Goal: Task Accomplishment & Management: Use online tool/utility

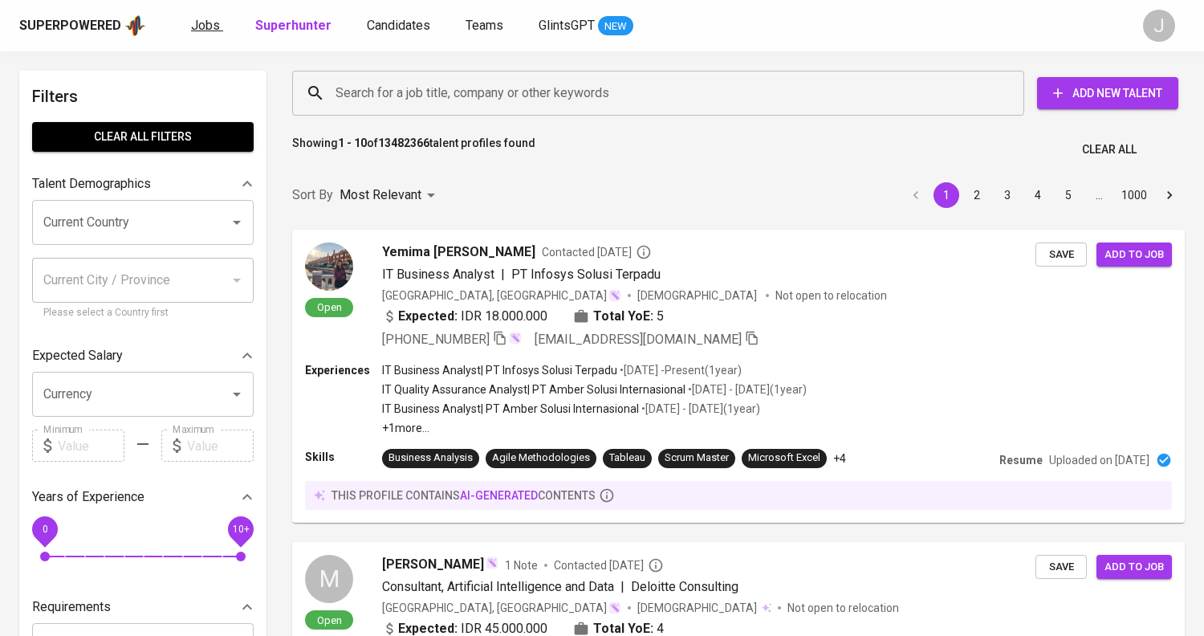
click at [208, 26] on span "Jobs" at bounding box center [205, 25] width 29 height 15
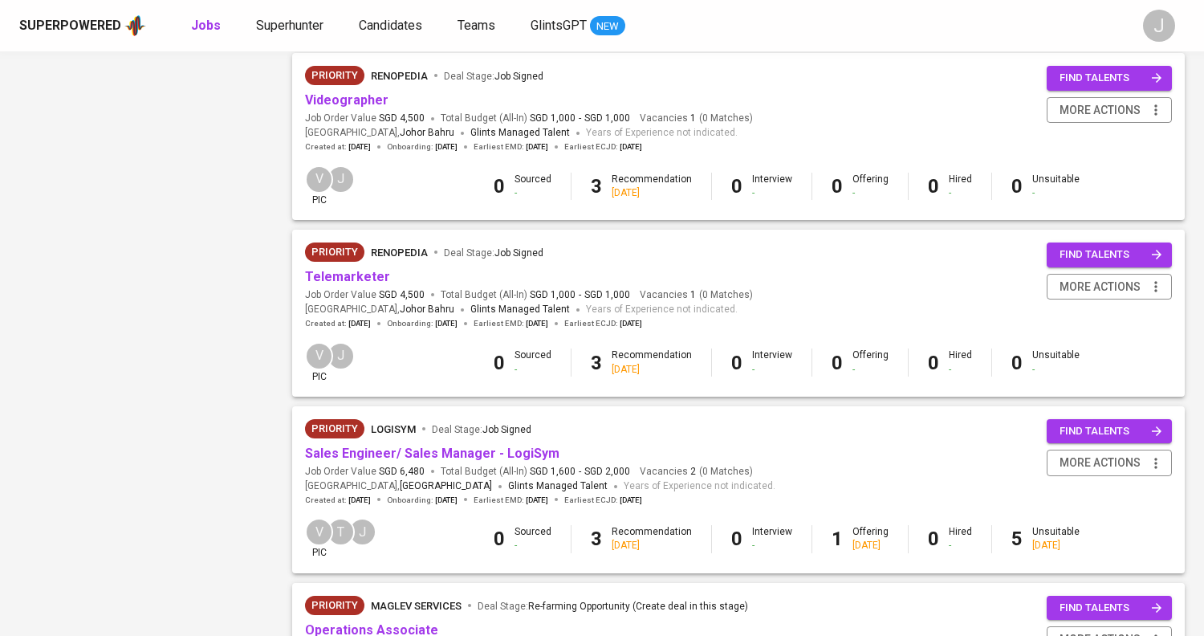
scroll to position [1286, 0]
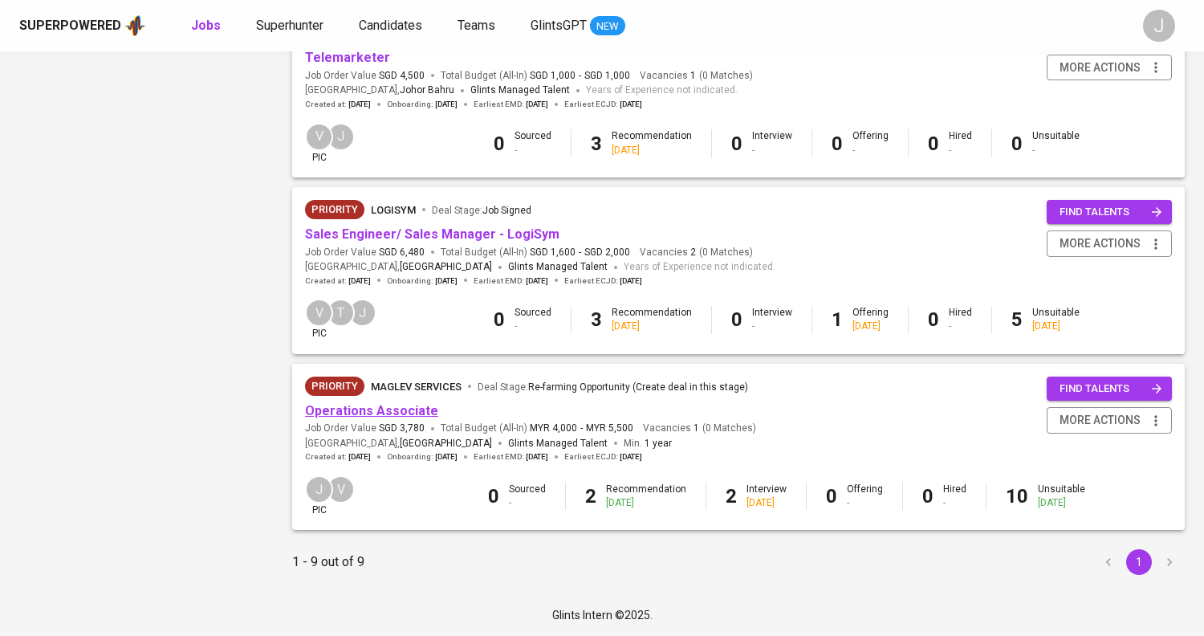
click at [391, 411] on link "Operations Associate" at bounding box center [371, 410] width 133 height 15
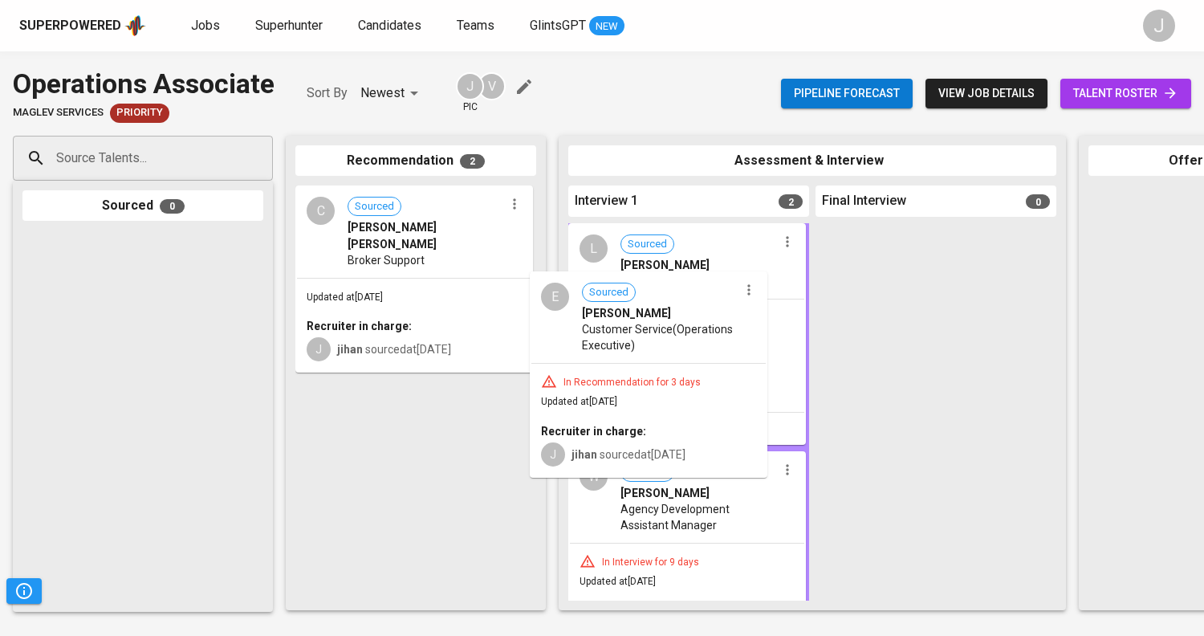
drag, startPoint x: 427, startPoint y: 444, endPoint x: 671, endPoint y: 352, distance: 260.7
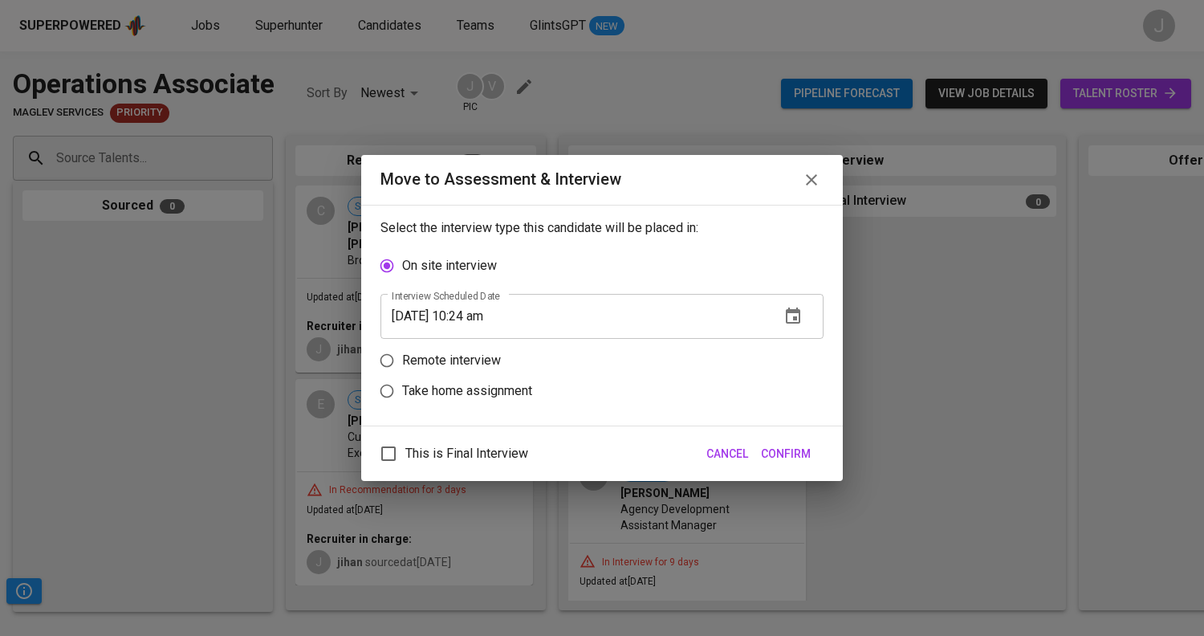
drag, startPoint x: 803, startPoint y: 453, endPoint x: 767, endPoint y: 76, distance: 378.2
click at [767, 76] on div "Move to Assessment & Interview Select the interview type this candidate will be…" at bounding box center [602, 318] width 1204 height 636
click at [801, 311] on icon "button" at bounding box center [793, 316] width 19 height 19
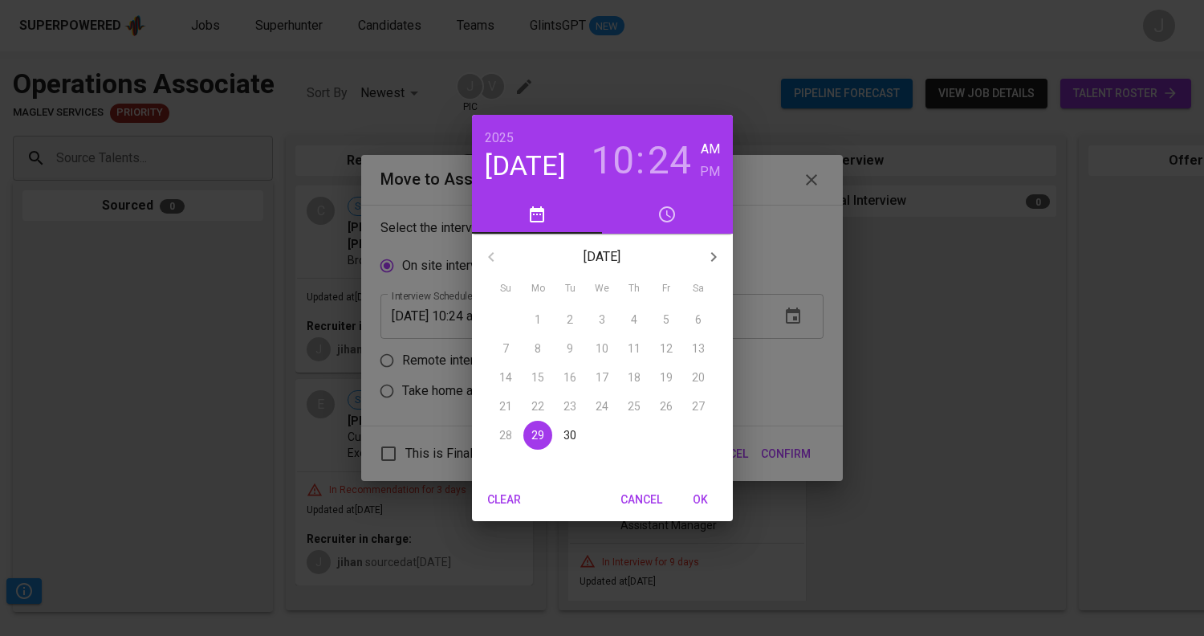
click at [694, 510] on button "OK" at bounding box center [700, 500] width 51 height 30
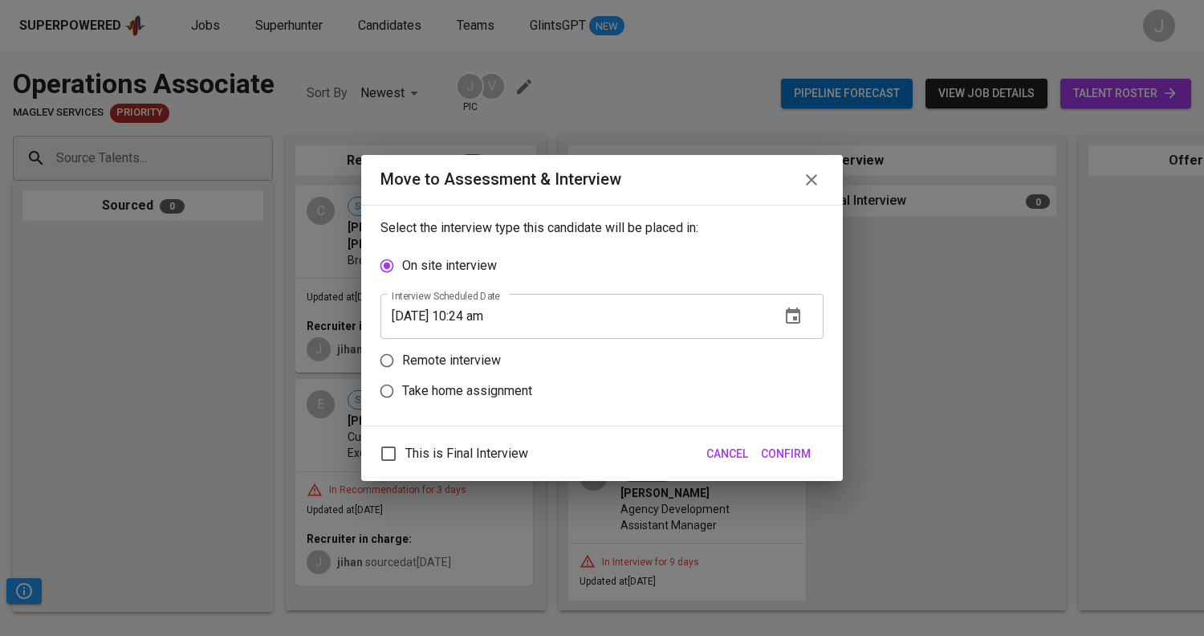
click at [792, 452] on span "Confirm" at bounding box center [786, 454] width 50 height 20
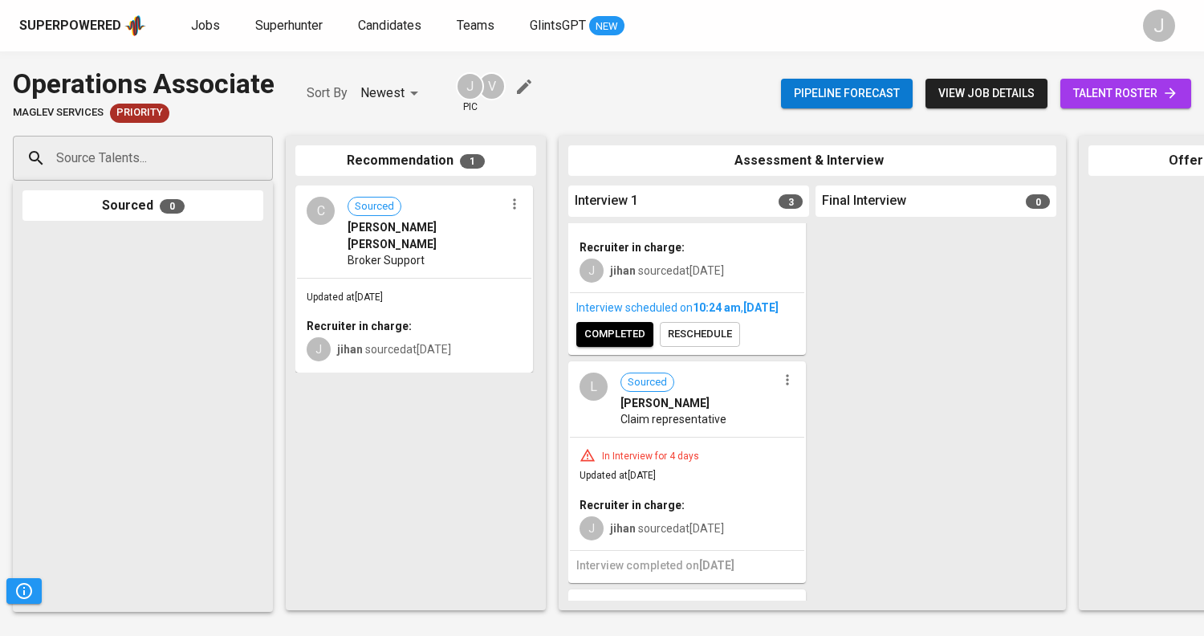
scroll to position [63, 0]
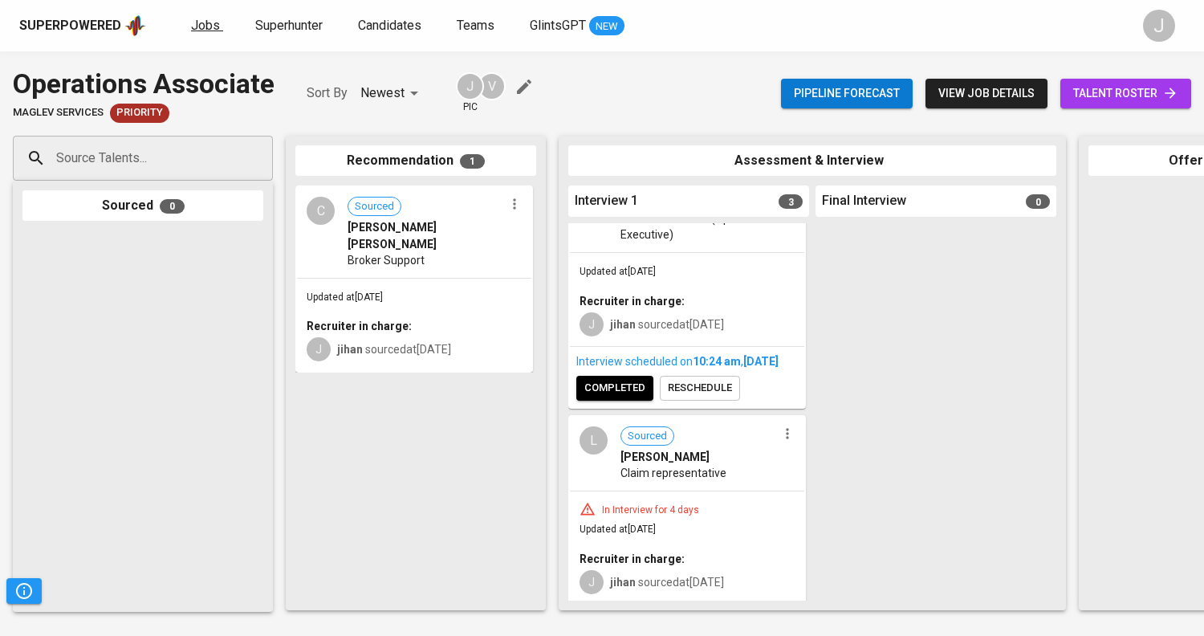
click at [207, 32] on span "Jobs" at bounding box center [205, 25] width 29 height 15
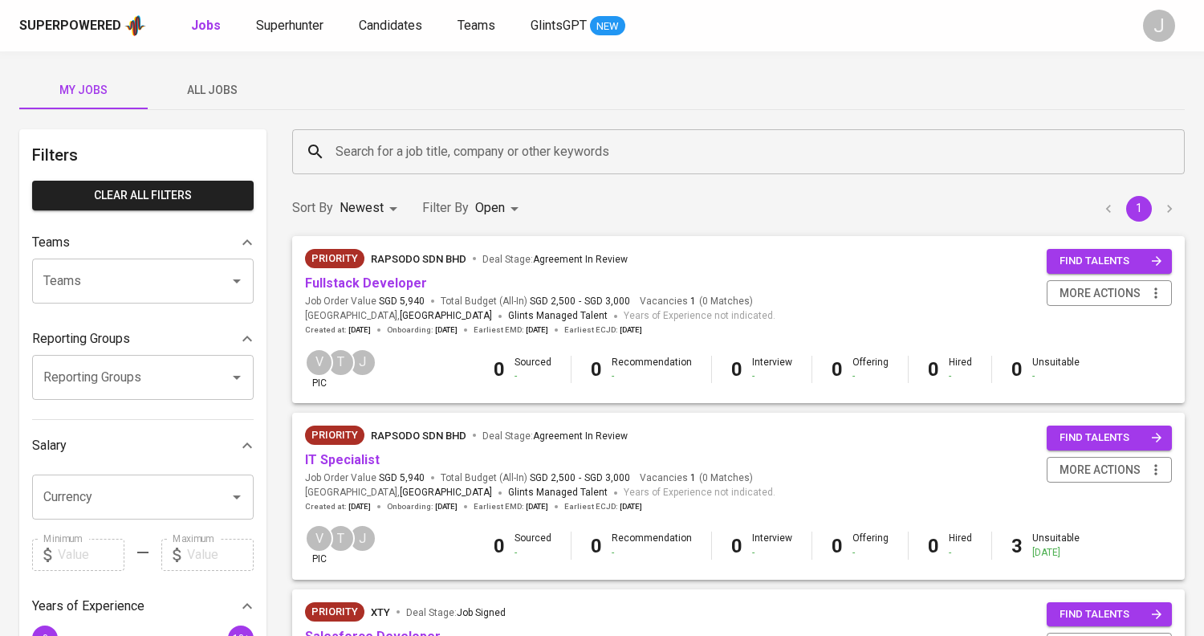
click at [379, 152] on input "Search for a job title, company or other keywords" at bounding box center [743, 151] width 822 height 31
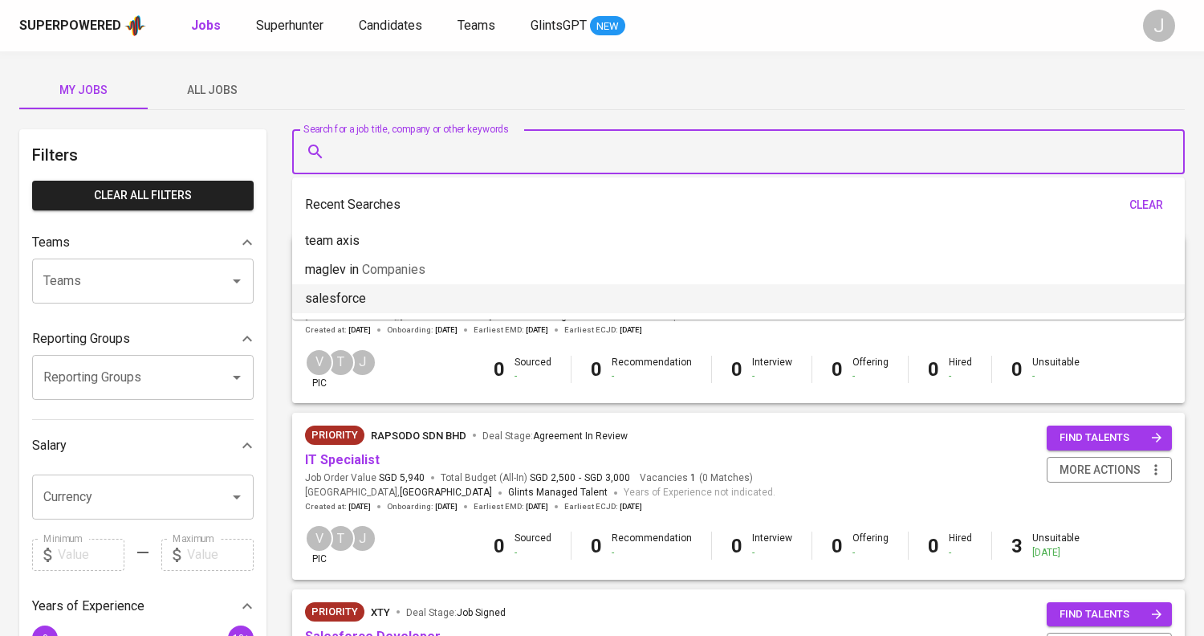
click at [397, 298] on li "salesforce" at bounding box center [738, 298] width 893 height 29
type input "salesforce"
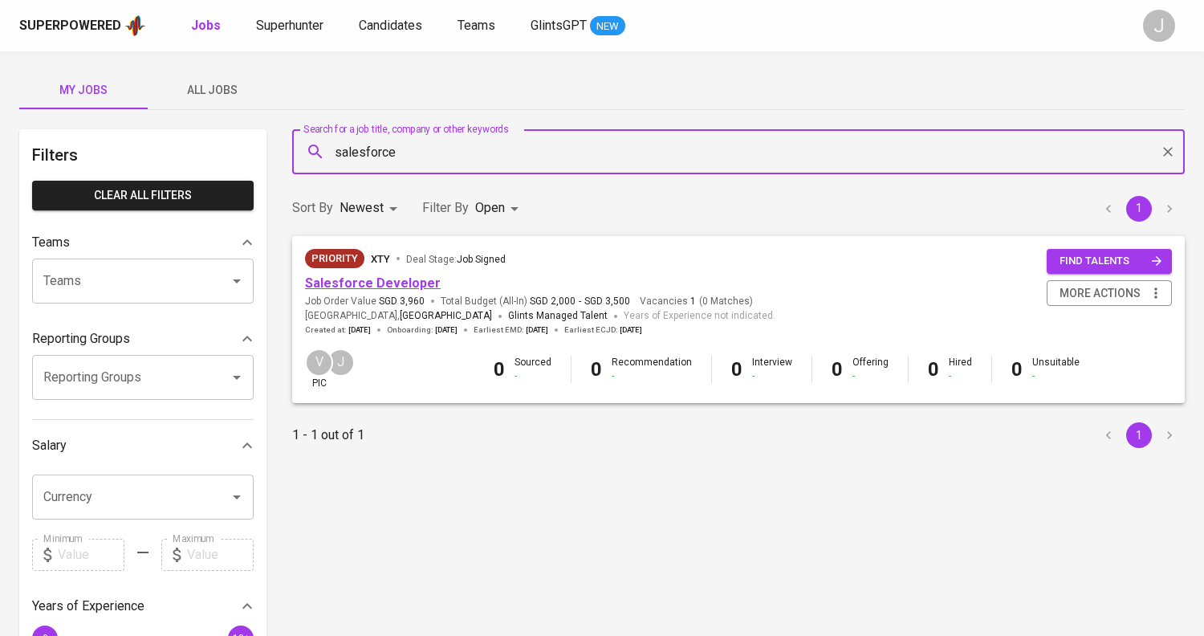
click at [403, 283] on link "Salesforce Developer" at bounding box center [373, 282] width 136 height 15
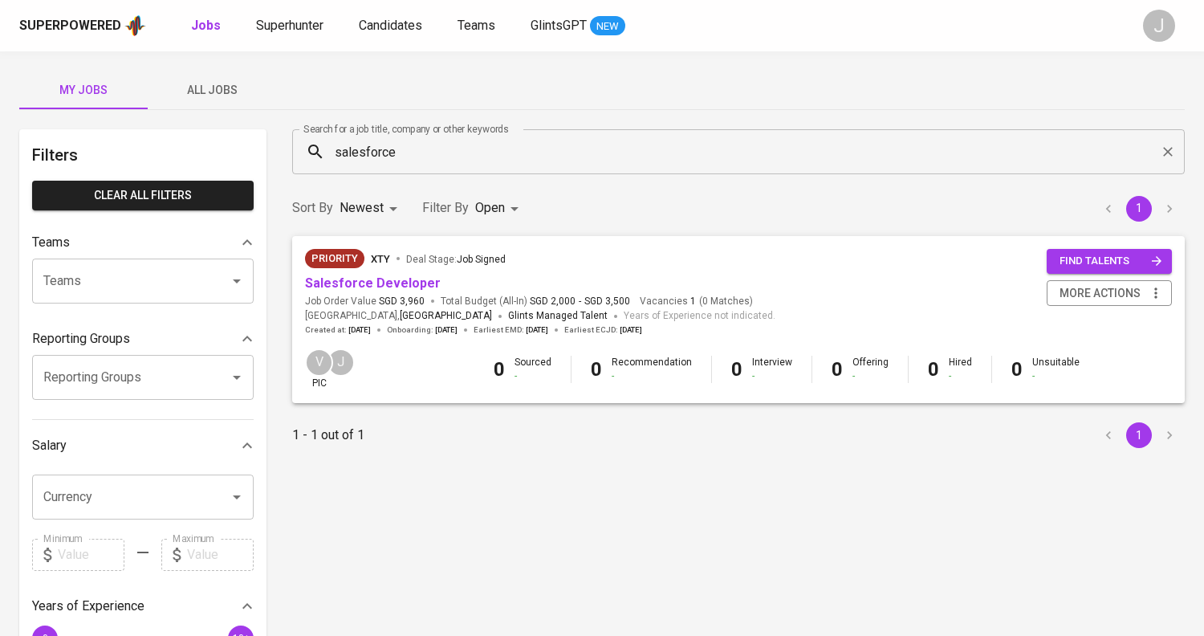
click at [507, 205] on body "Superpowered Jobs Superhunter Candidates Teams GlintsGPT NEW J My Jobs All Jobs…" at bounding box center [602, 548] width 1204 height 1096
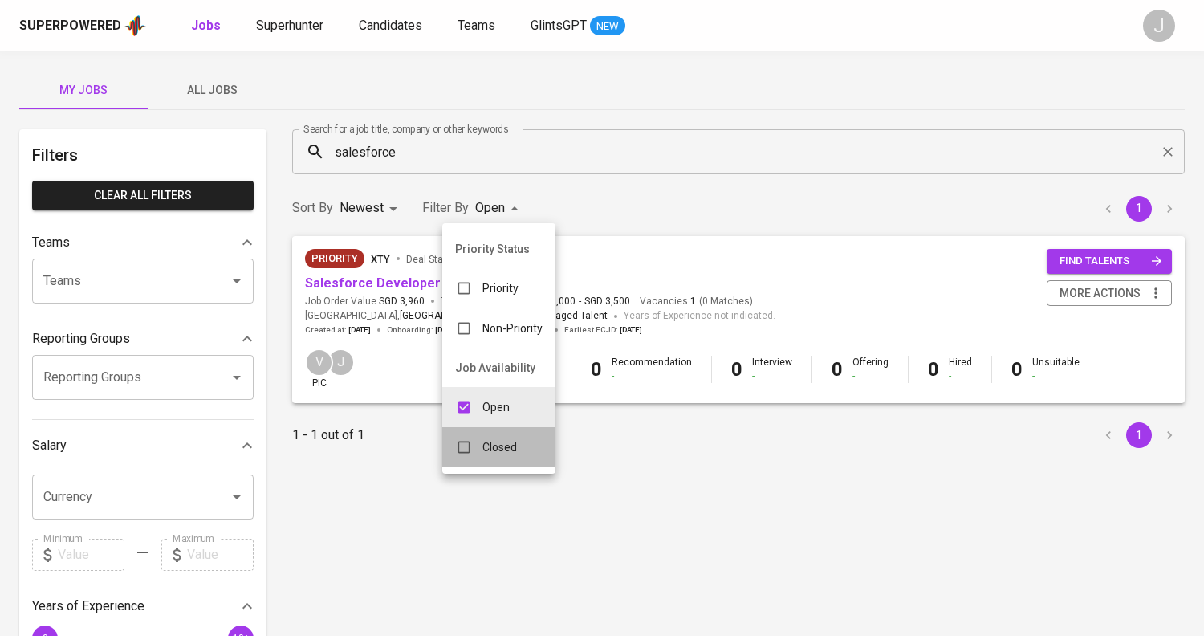
click at [519, 447] on div "Closed" at bounding box center [486, 447] width 88 height 31
type input "OPEN,CLOSE"
checkbox input "true"
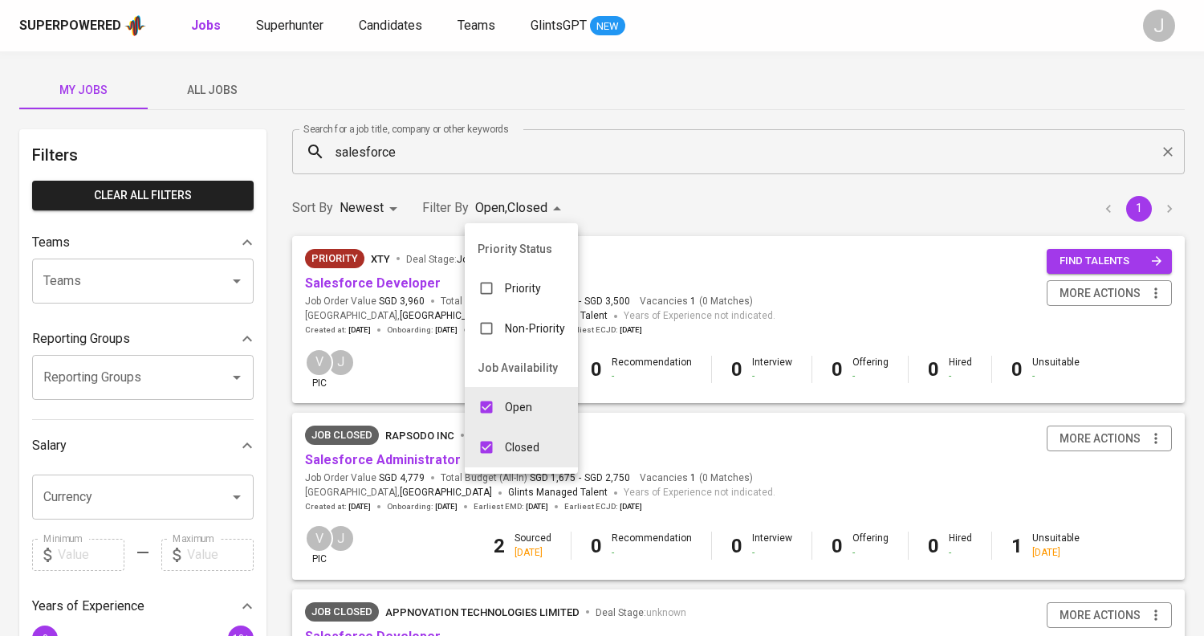
click at [377, 450] on div at bounding box center [602, 318] width 1204 height 636
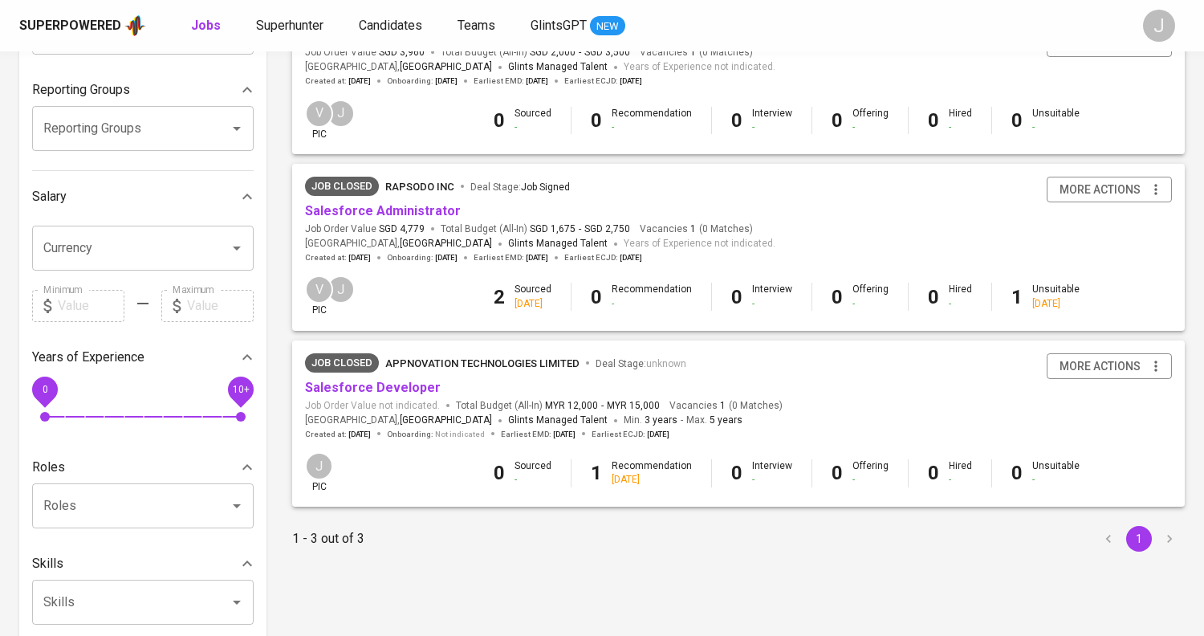
scroll to position [259, 0]
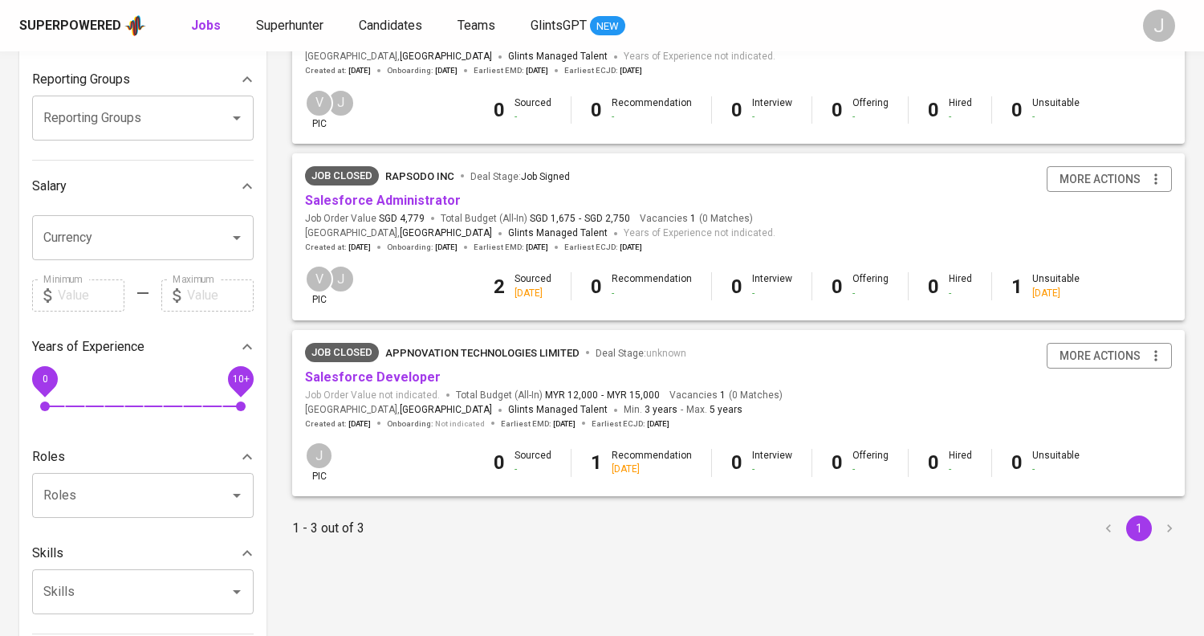
click at [364, 368] on span "Salesforce Developer" at bounding box center [373, 377] width 136 height 18
click at [345, 204] on link "Salesforce Administrator" at bounding box center [383, 200] width 156 height 15
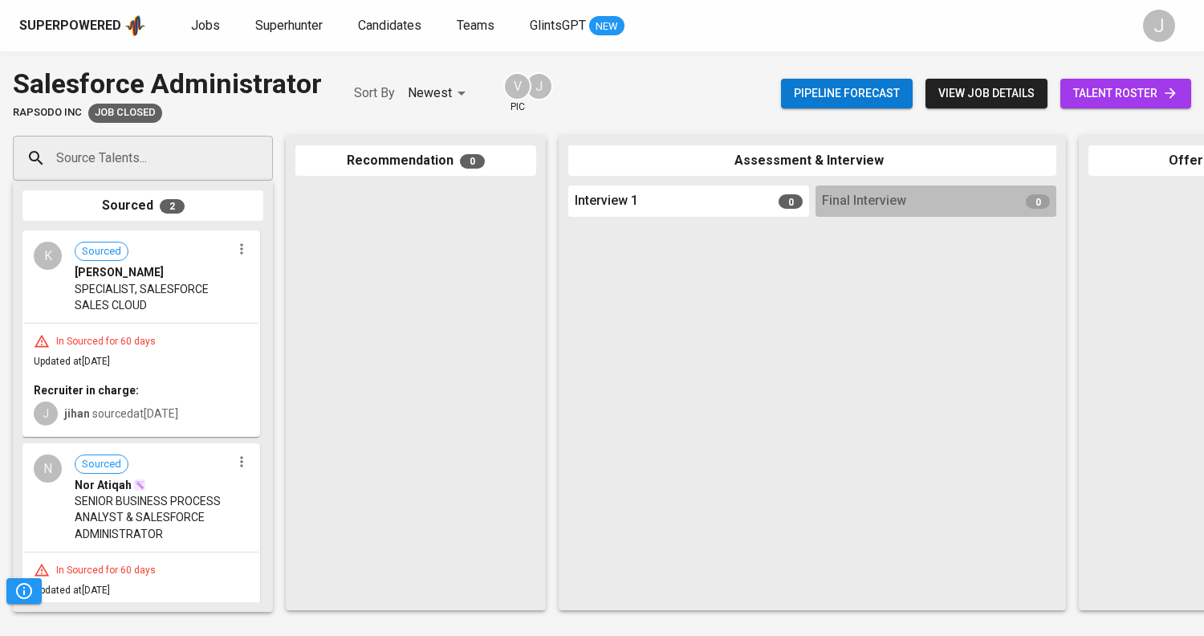
click at [110, 363] on span "Updated at [DATE]" at bounding box center [72, 361] width 76 height 11
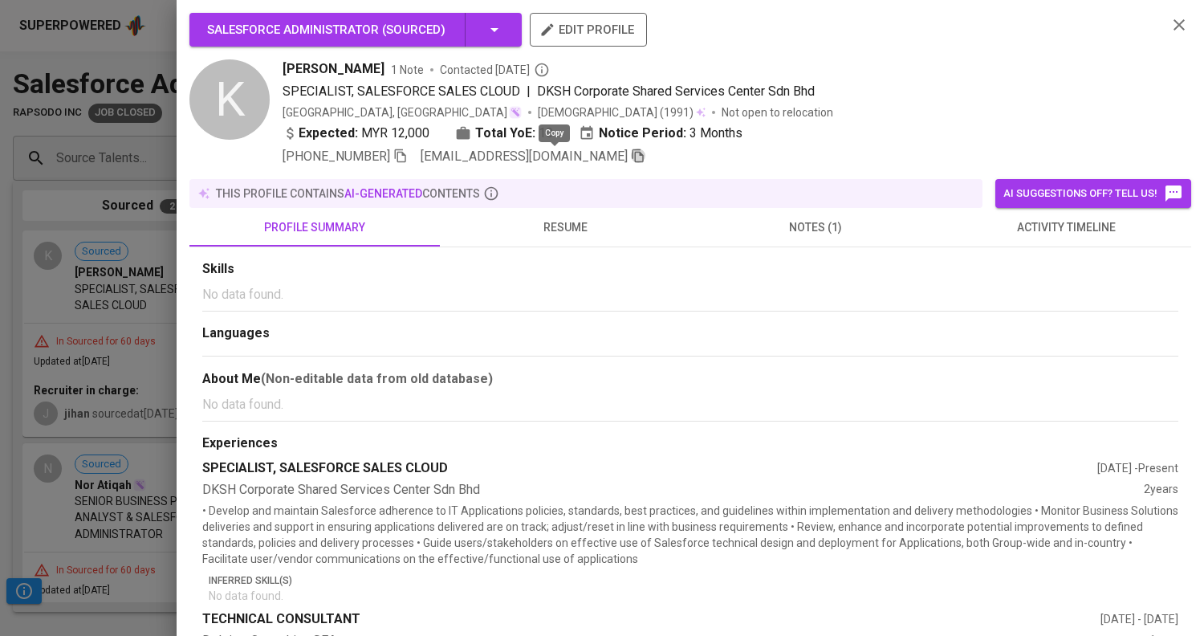
click at [633, 153] on icon "button" at bounding box center [638, 156] width 11 height 14
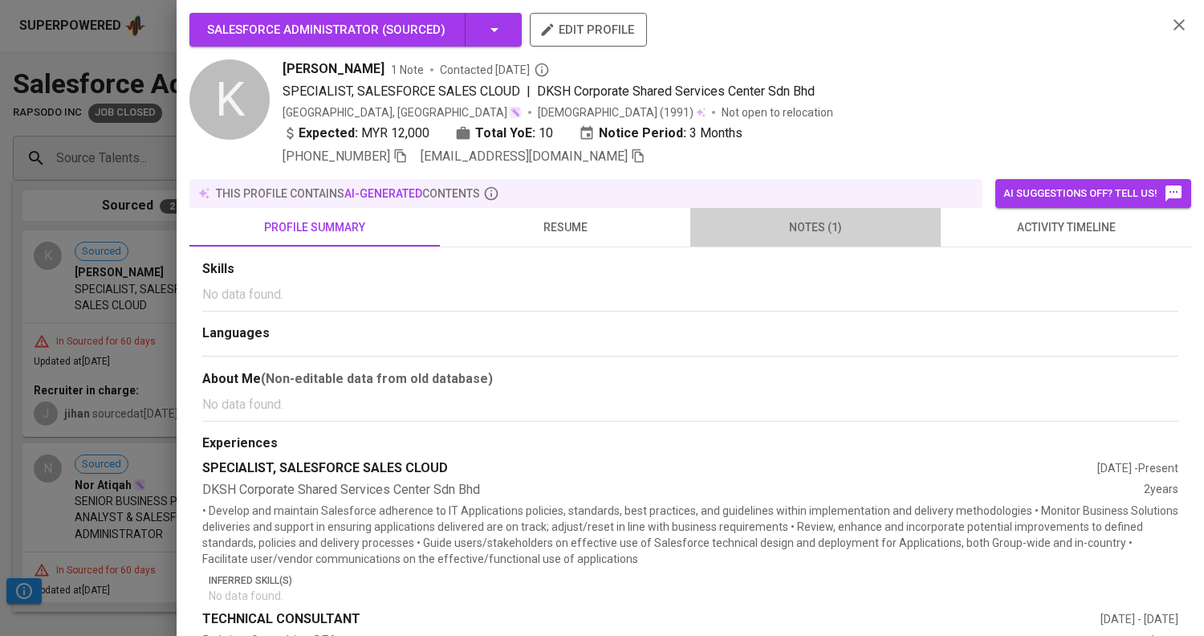
click at [813, 224] on span "notes (1)" at bounding box center [815, 228] width 231 height 20
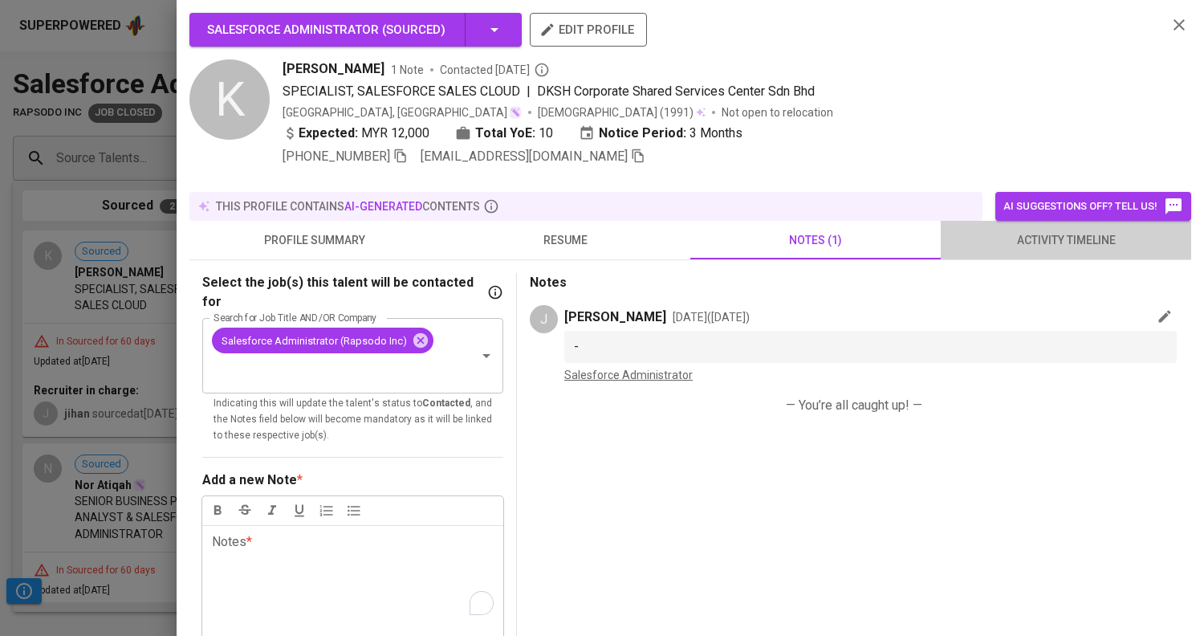
click at [1062, 236] on span "activity timeline" at bounding box center [1066, 240] width 231 height 20
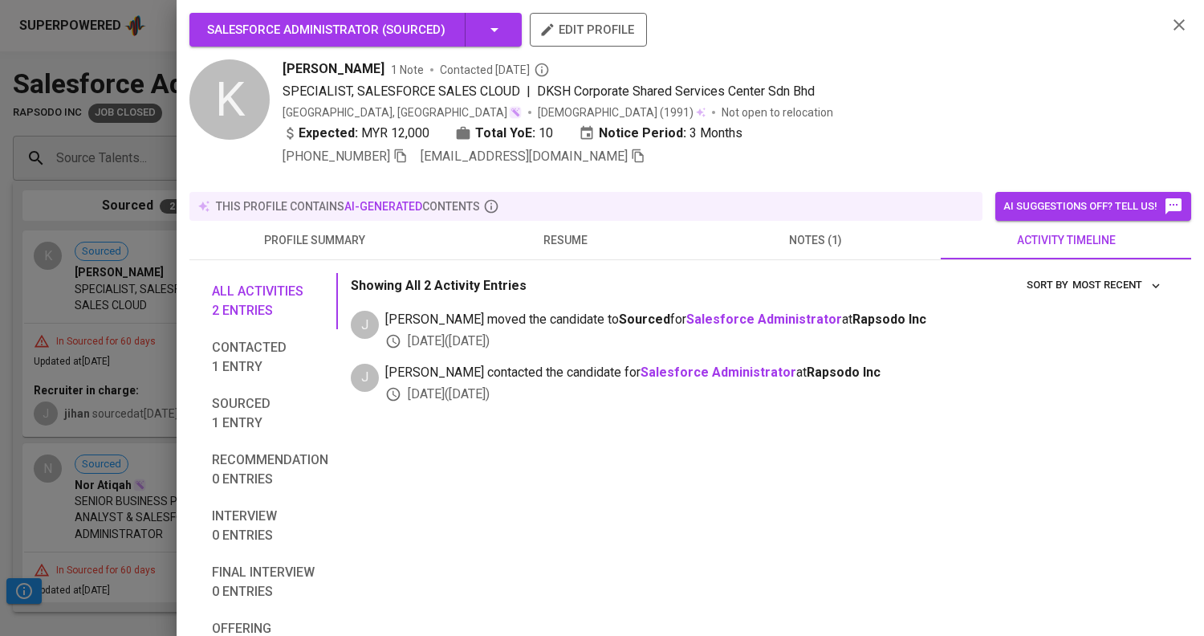
click at [193, 316] on div "All activities 2 entries Contacted 1 entry Sourced 1 entry Recommendation 0 ent…" at bounding box center [690, 519] width 1002 height 519
click at [105, 289] on div at bounding box center [602, 318] width 1204 height 636
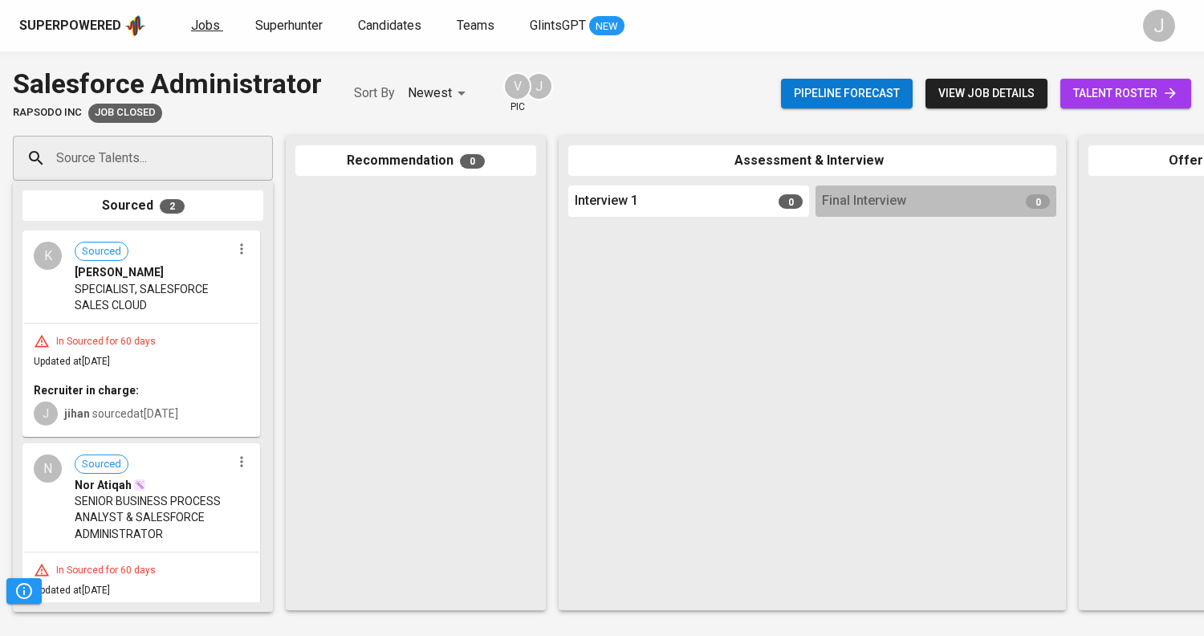
click at [197, 26] on span "Jobs" at bounding box center [205, 25] width 29 height 15
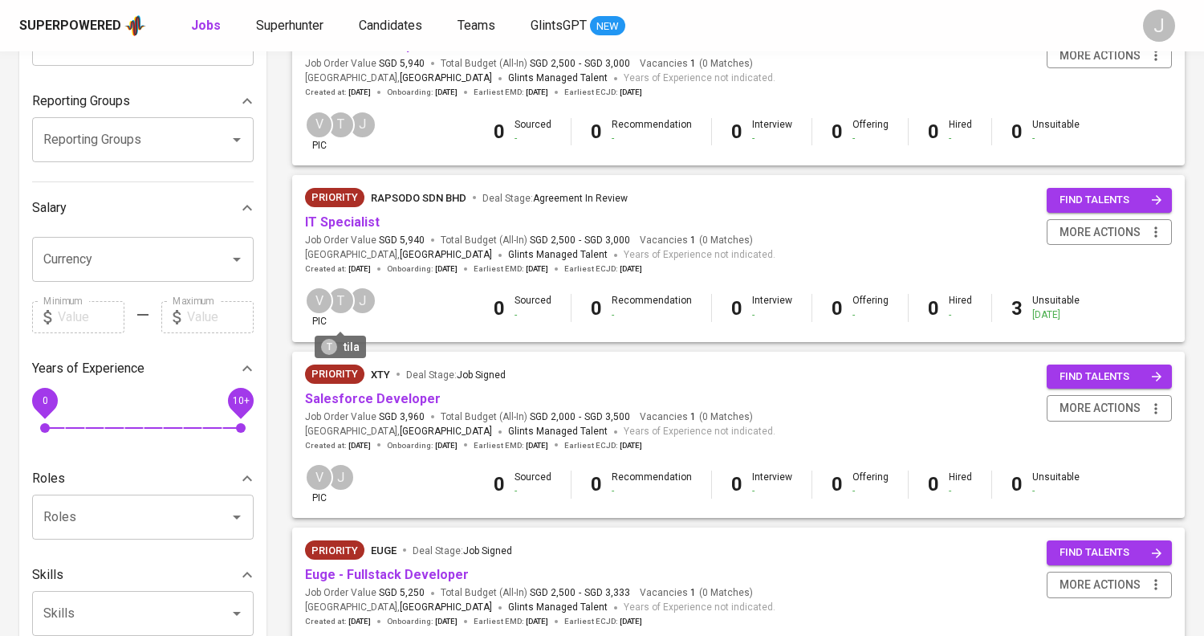
scroll to position [238, 0]
click at [378, 400] on link "Salesforce Developer" at bounding box center [373, 397] width 136 height 15
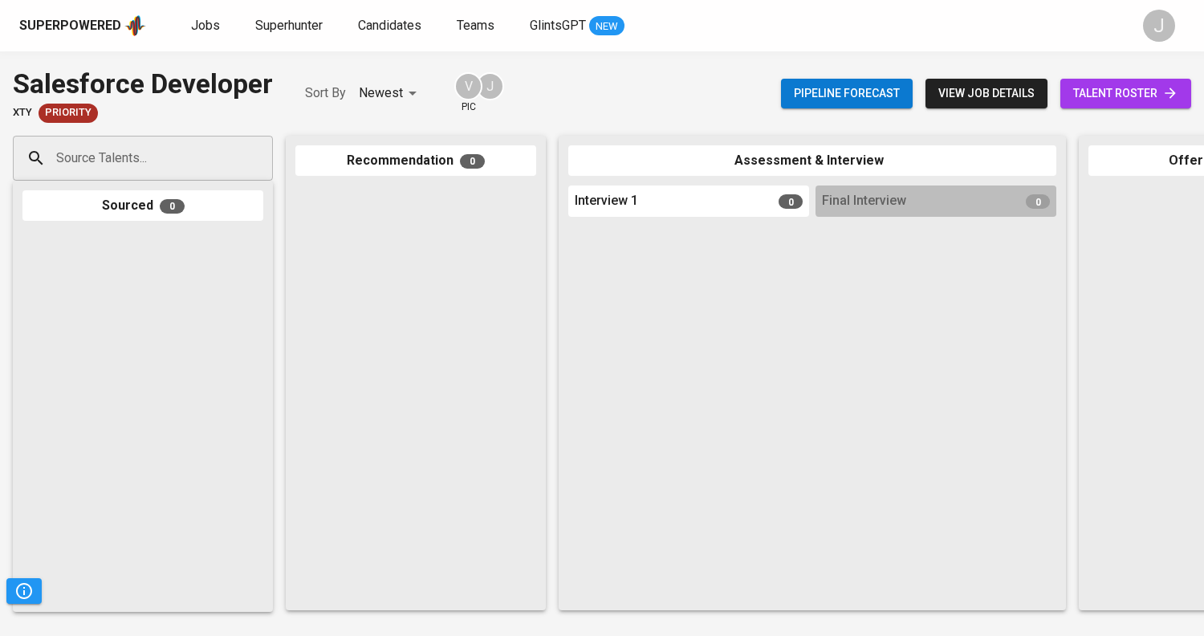
click at [157, 164] on input "Source Talents..." at bounding box center [136, 158] width 169 height 31
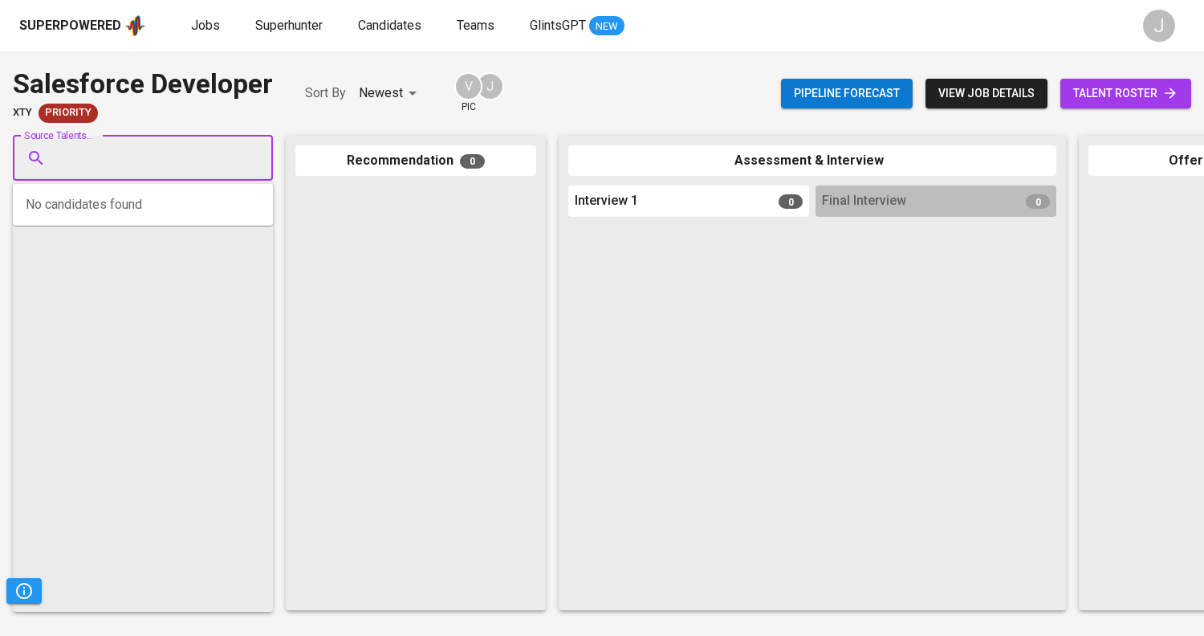
paste input "[EMAIL_ADDRESS][DOMAIN_NAME]"
type input "[EMAIL_ADDRESS][DOMAIN_NAME]"
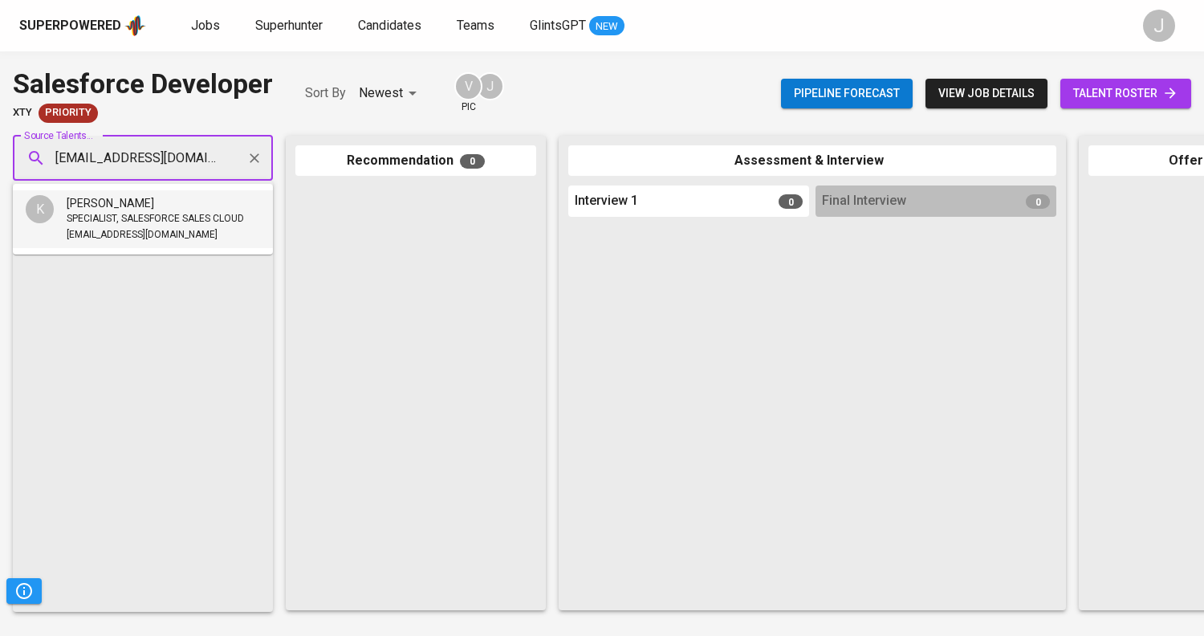
drag, startPoint x: 123, startPoint y: 218, endPoint x: 435, endPoint y: 511, distance: 428.2
click at [435, 511] on body "Superpowered Jobs Superhunter Candidates Teams GlintsGPT NEW J Pipeline Trigger…" at bounding box center [602, 318] width 1204 height 636
click at [123, 222] on span "SPECIALIST, SALESFORCE SALES CLOUD" at bounding box center [155, 219] width 177 height 16
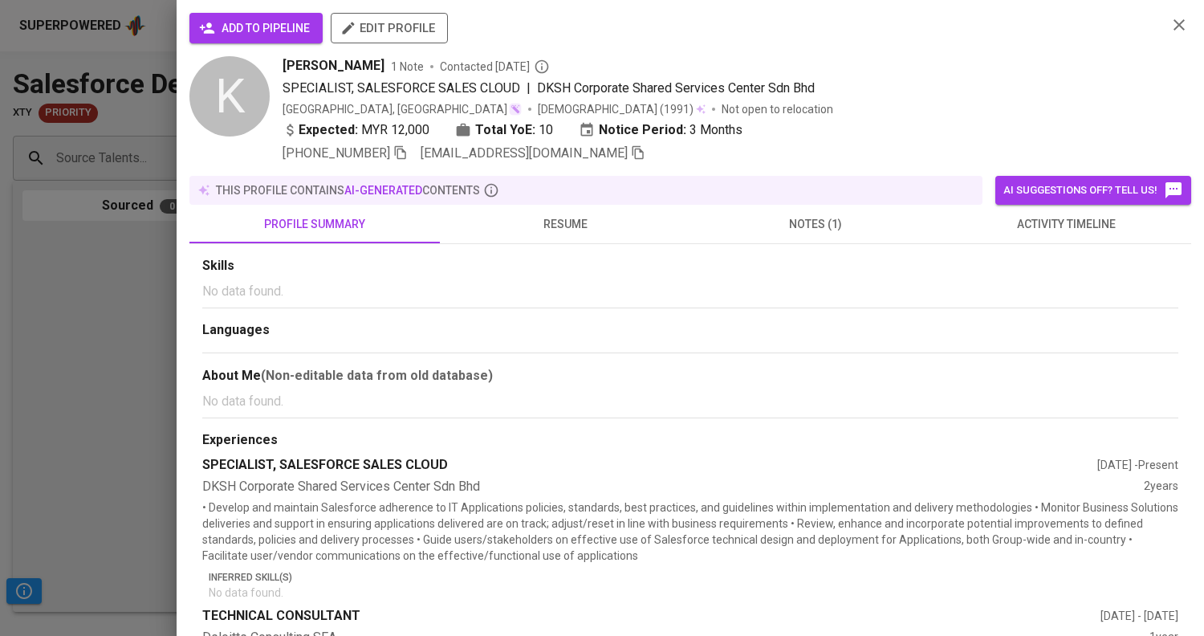
click at [205, 38] on button "add to pipeline" at bounding box center [255, 28] width 133 height 31
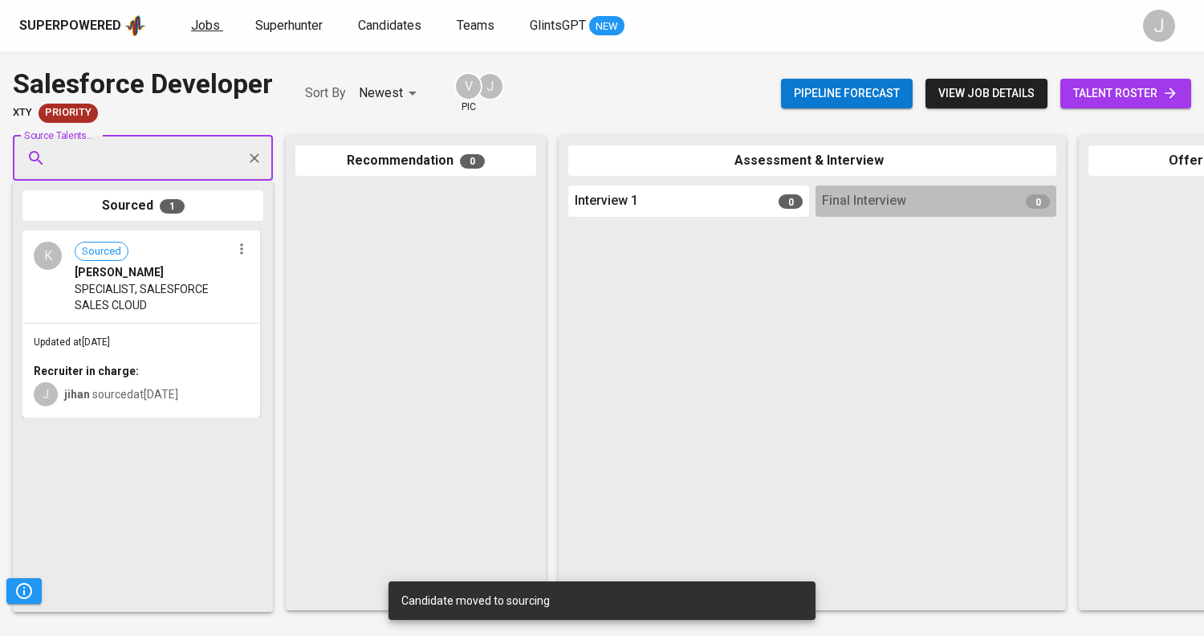
click at [196, 19] on span "Jobs" at bounding box center [205, 25] width 29 height 15
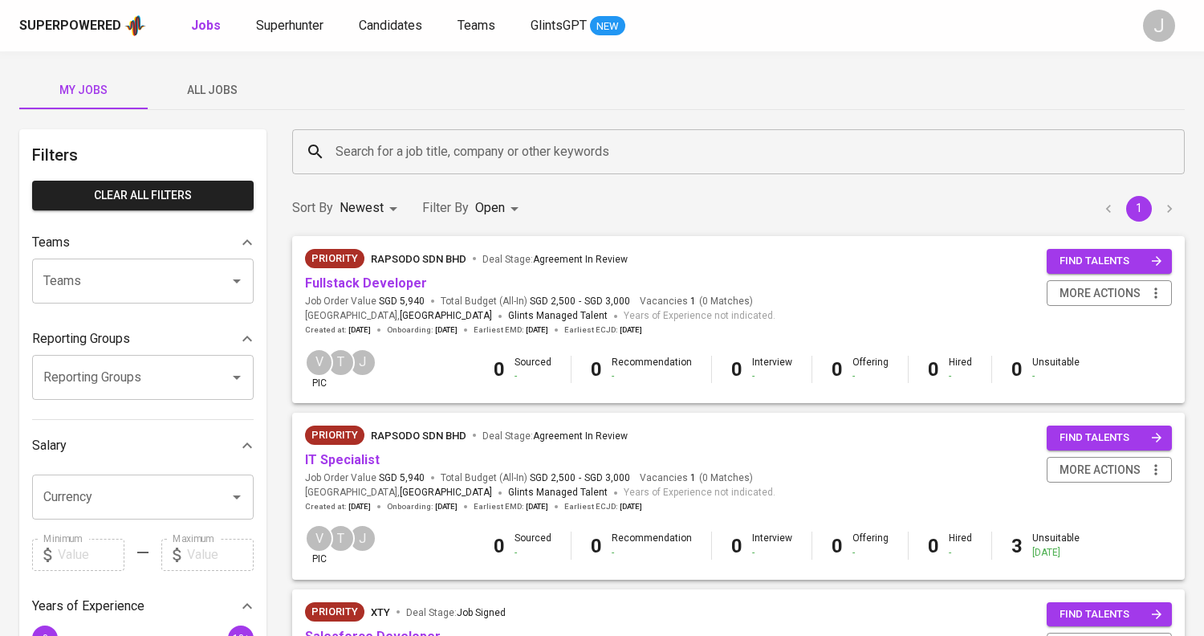
click at [360, 157] on input "Search for a job title, company or other keywords" at bounding box center [743, 151] width 822 height 31
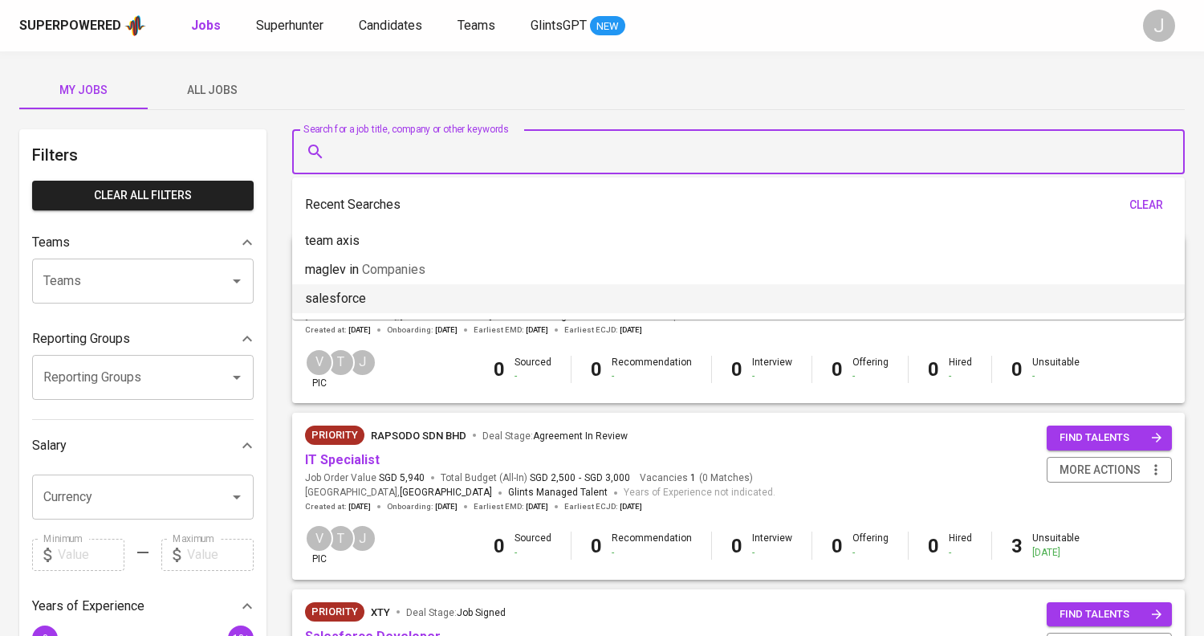
click at [391, 296] on li "salesforce" at bounding box center [738, 298] width 893 height 29
type input "salesforce"
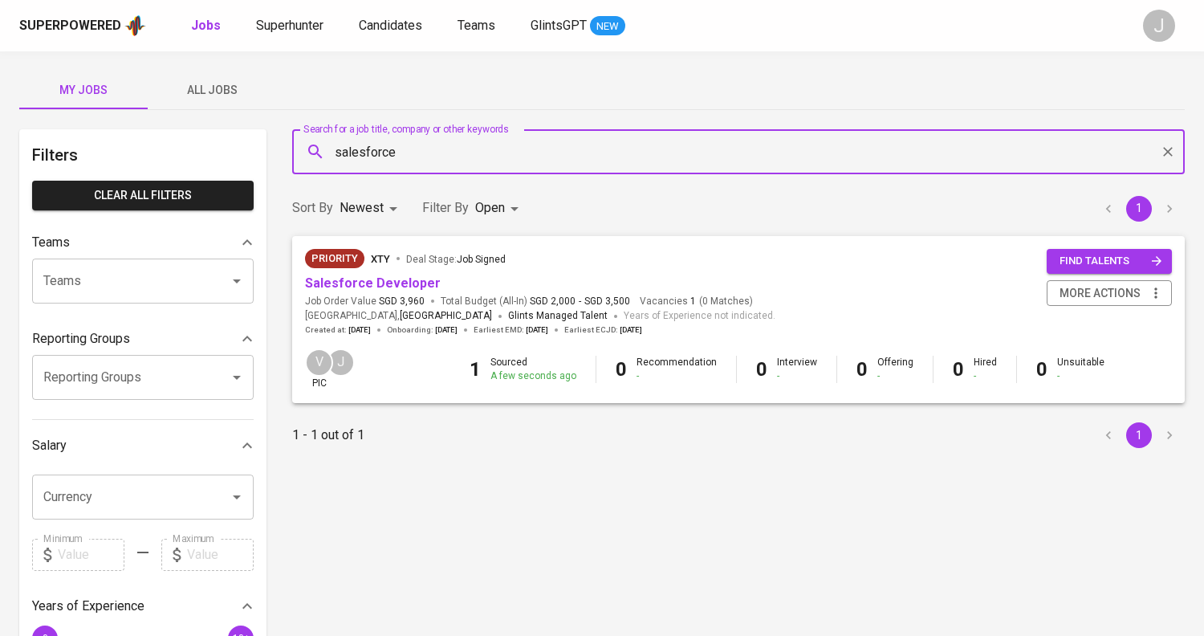
click at [511, 220] on body "Superpowered Jobs Superhunter Candidates Teams GlintsGPT NEW J My Jobs All Jobs…" at bounding box center [602, 548] width 1204 height 1096
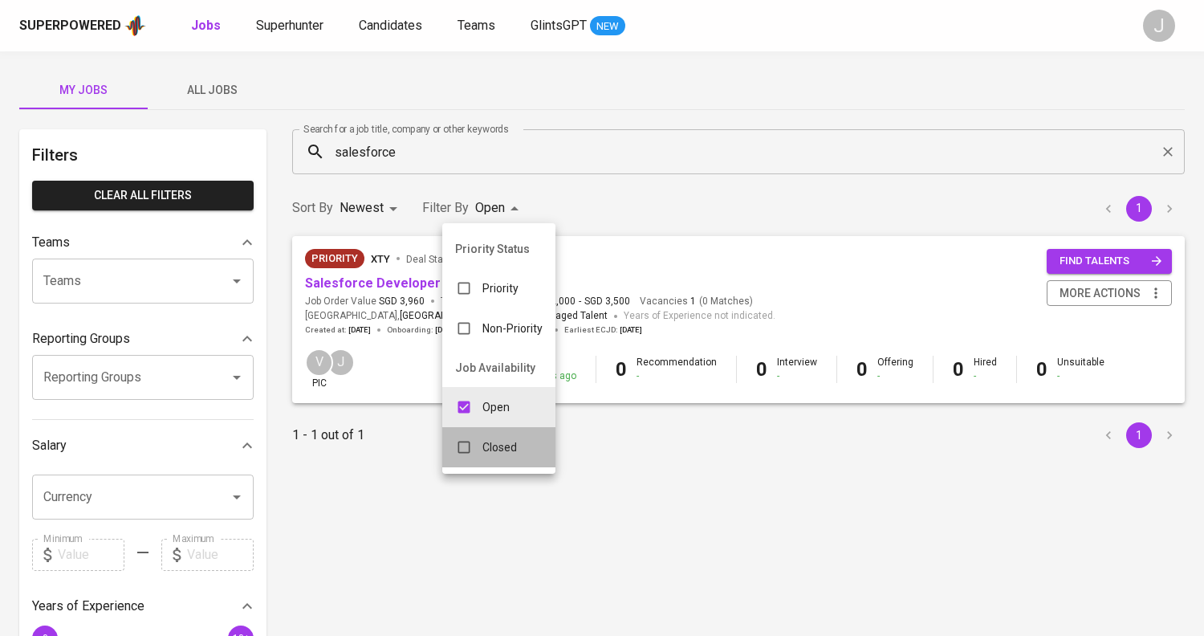
click at [495, 447] on p "Closed" at bounding box center [499, 447] width 35 height 16
type input "OPEN,CLOSE"
checkbox input "true"
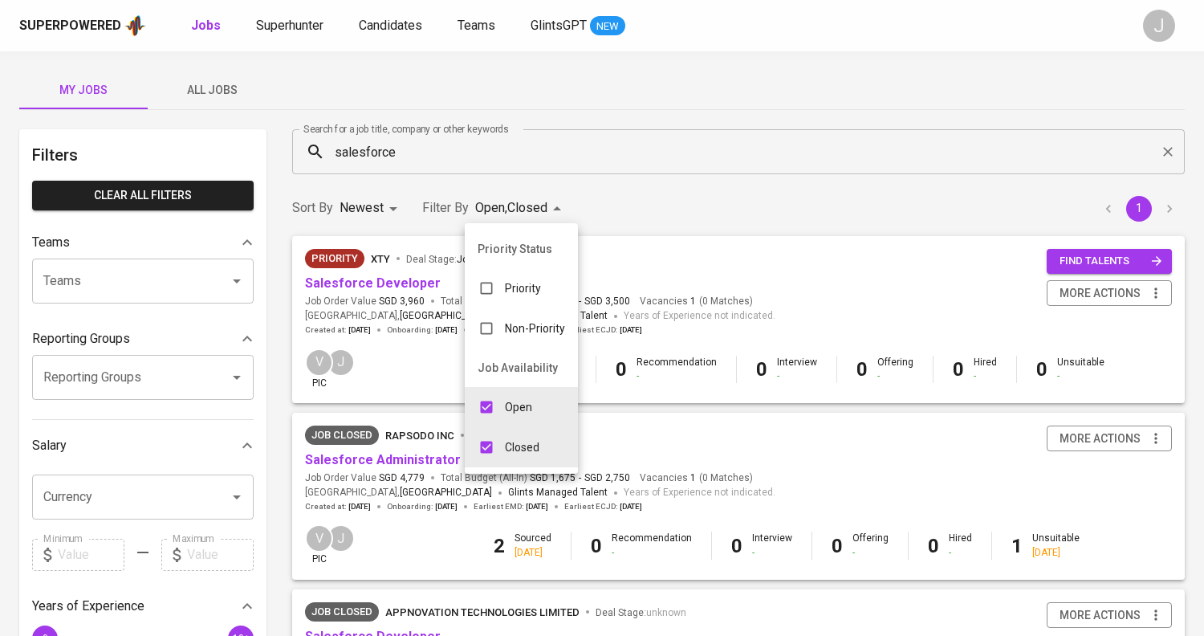
click at [368, 468] on div at bounding box center [602, 318] width 1204 height 636
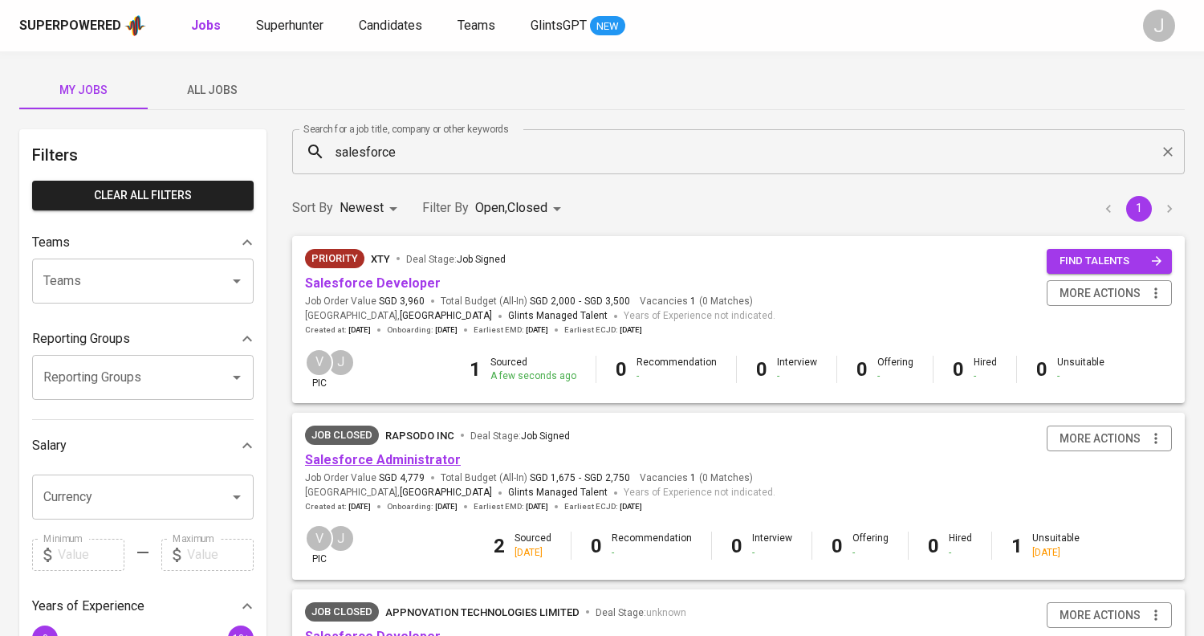
click at [389, 460] on link "Salesforce Administrator" at bounding box center [383, 459] width 156 height 15
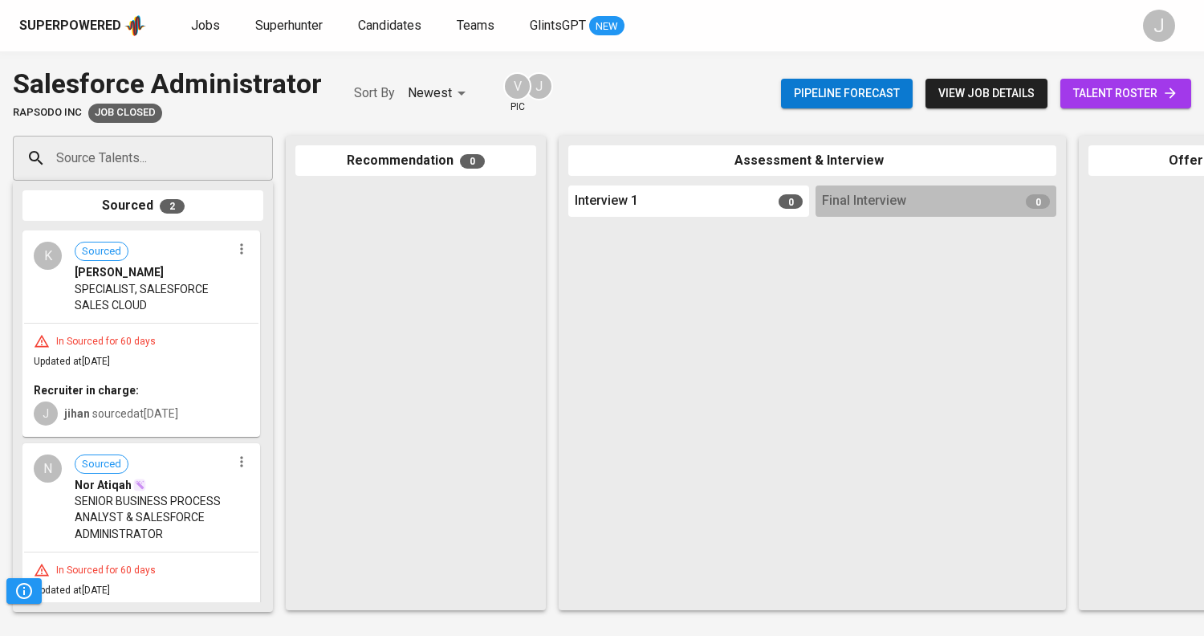
click at [151, 316] on div "K Sourced [PERSON_NAME] SPECIALIST, SALESFORCE SALES CLOUD" at bounding box center [141, 277] width 234 height 90
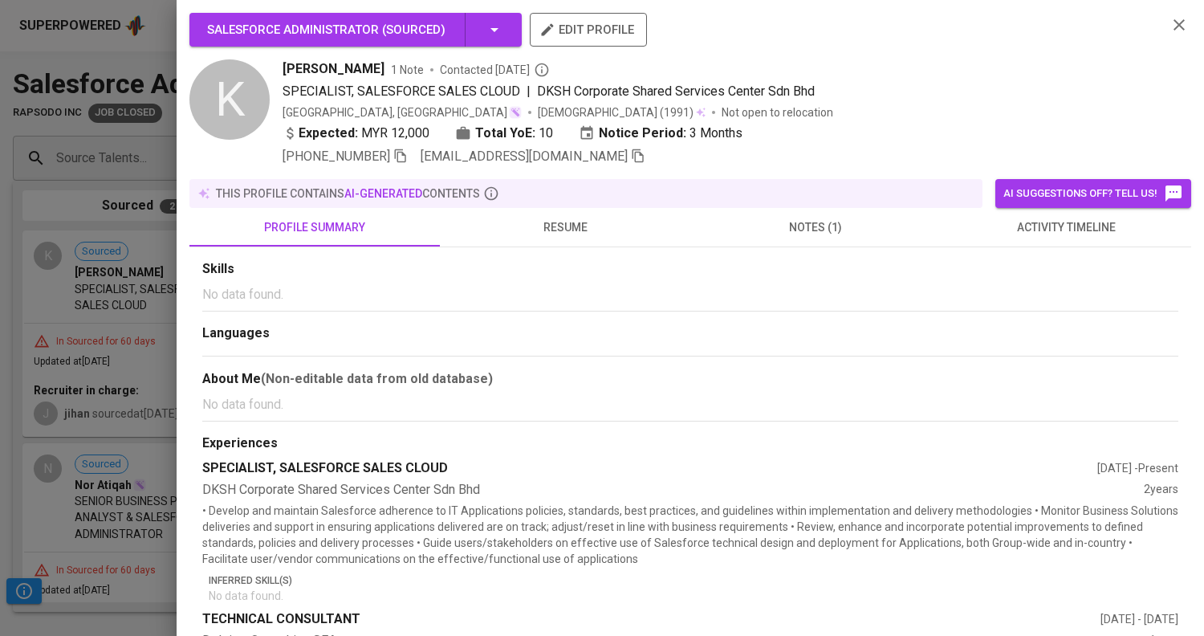
click at [132, 282] on div at bounding box center [602, 318] width 1204 height 636
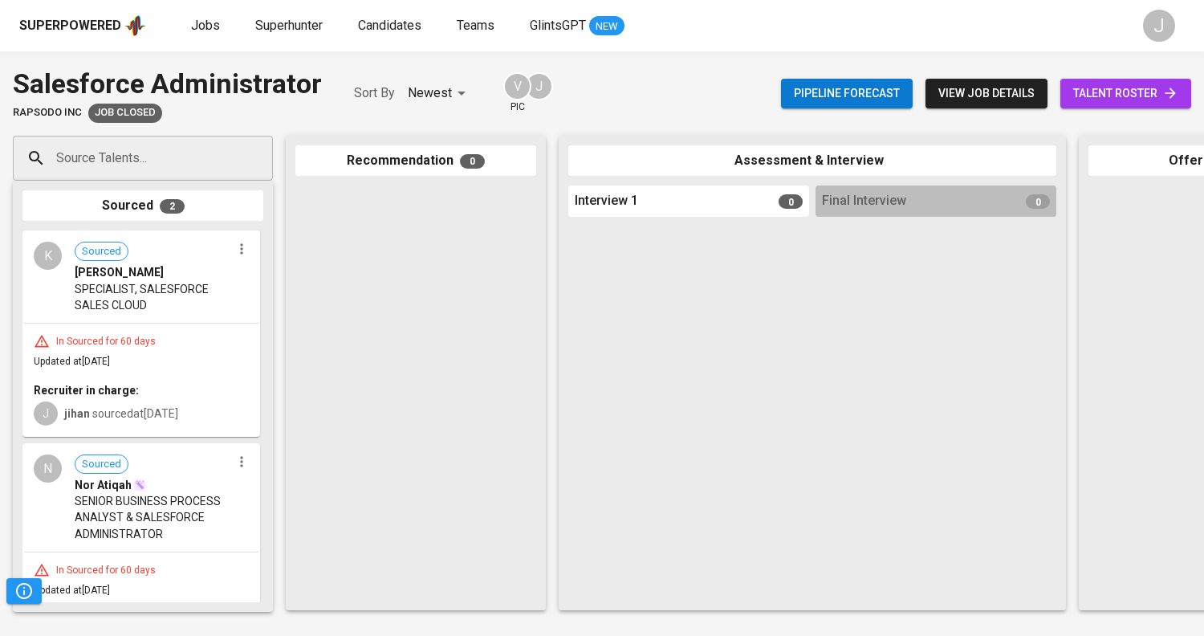
click at [1084, 96] on span "talent roster" at bounding box center [1125, 93] width 105 height 20
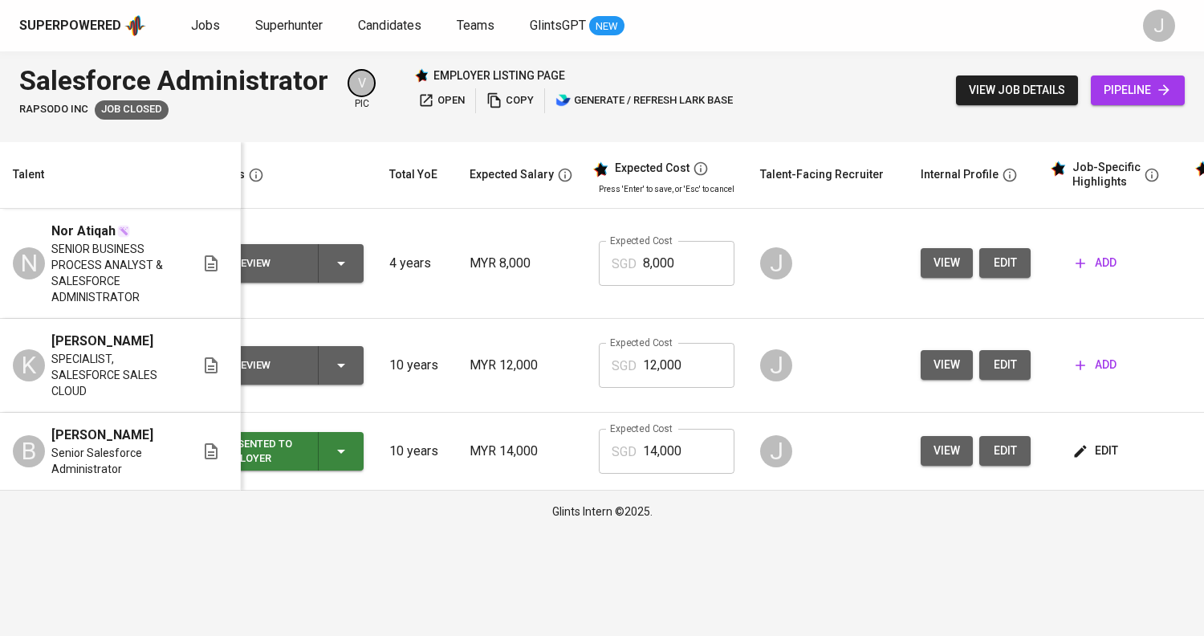
scroll to position [0, 65]
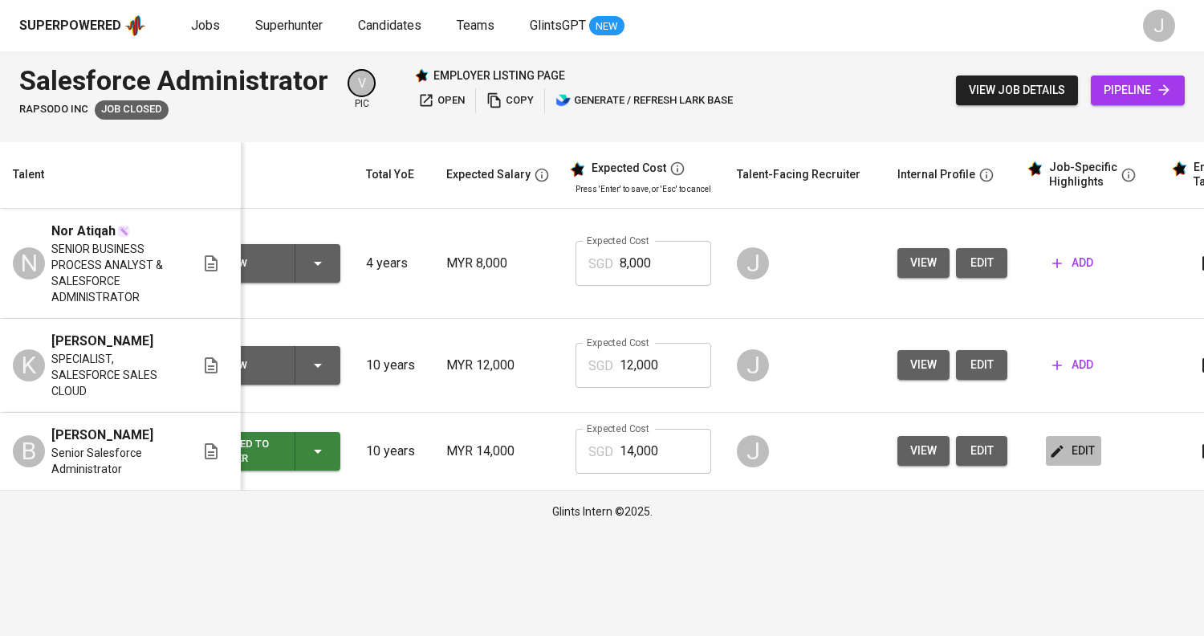
click at [1069, 459] on span "edit" at bounding box center [1073, 451] width 43 height 20
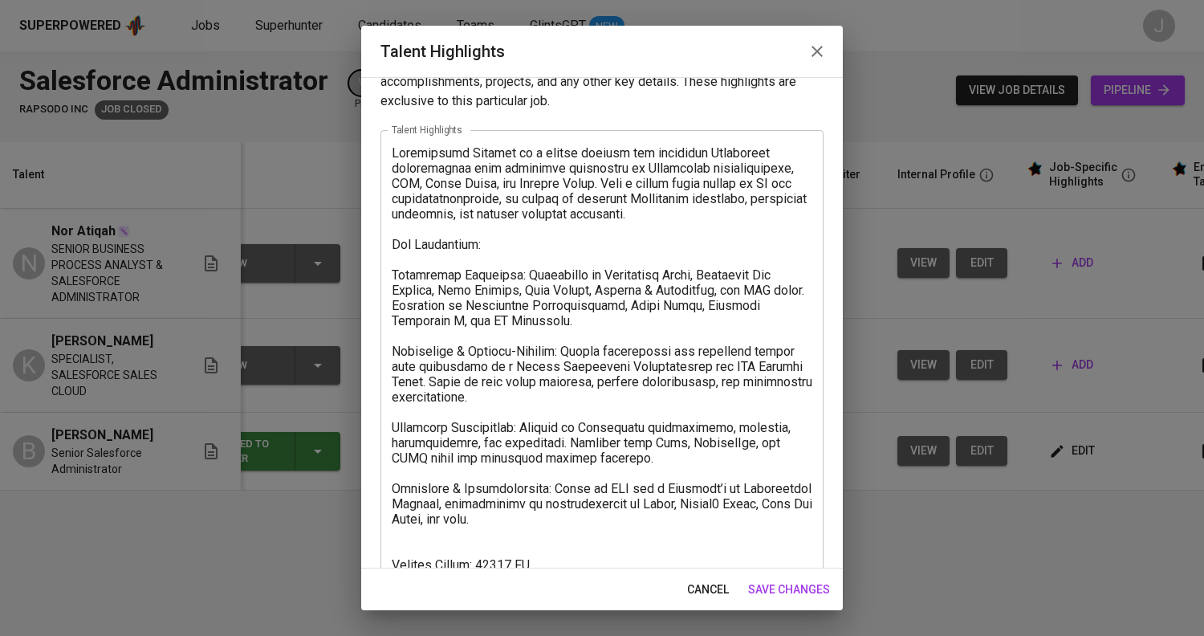
scroll to position [59, 0]
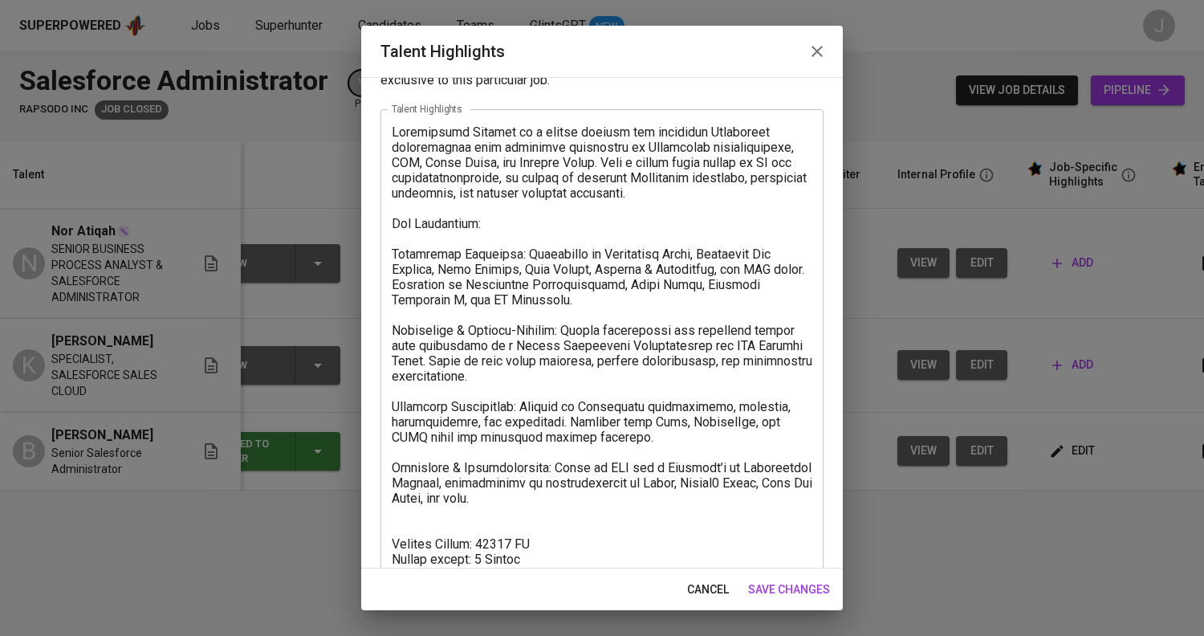
click at [361, 161] on div "Enhance the Talent's profile by adding highlights relevant to this job - accomp…" at bounding box center [602, 322] width 482 height 491
click at [472, 173] on textarea at bounding box center [602, 345] width 421 height 442
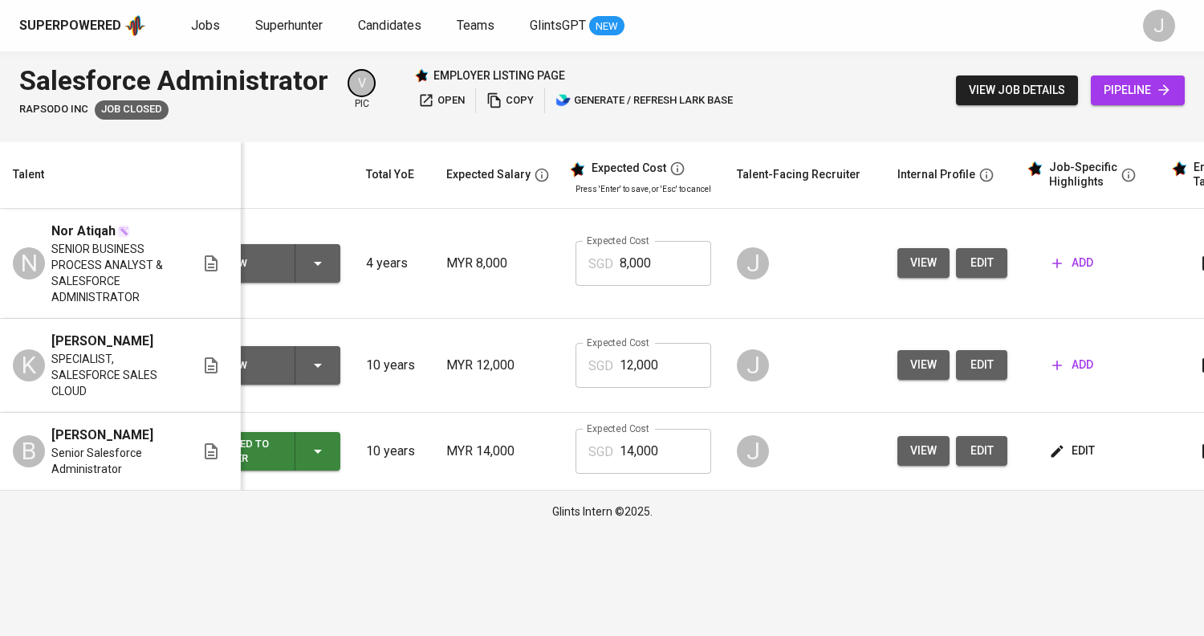
scroll to position [0, 0]
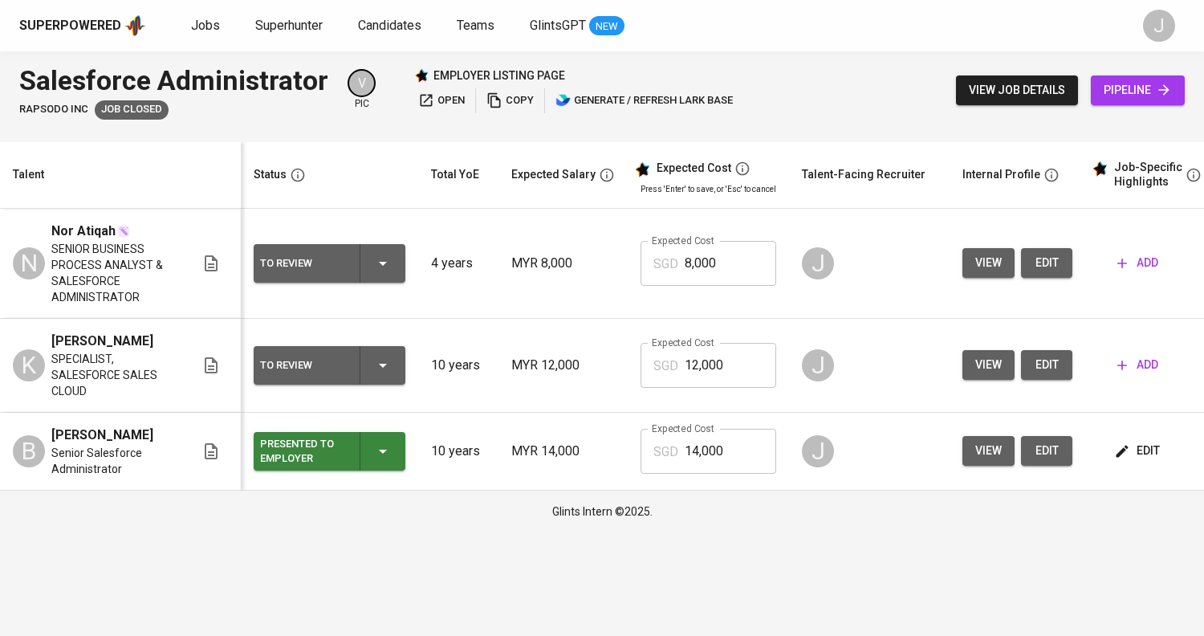
click at [963, 458] on button "view" at bounding box center [989, 451] width 52 height 30
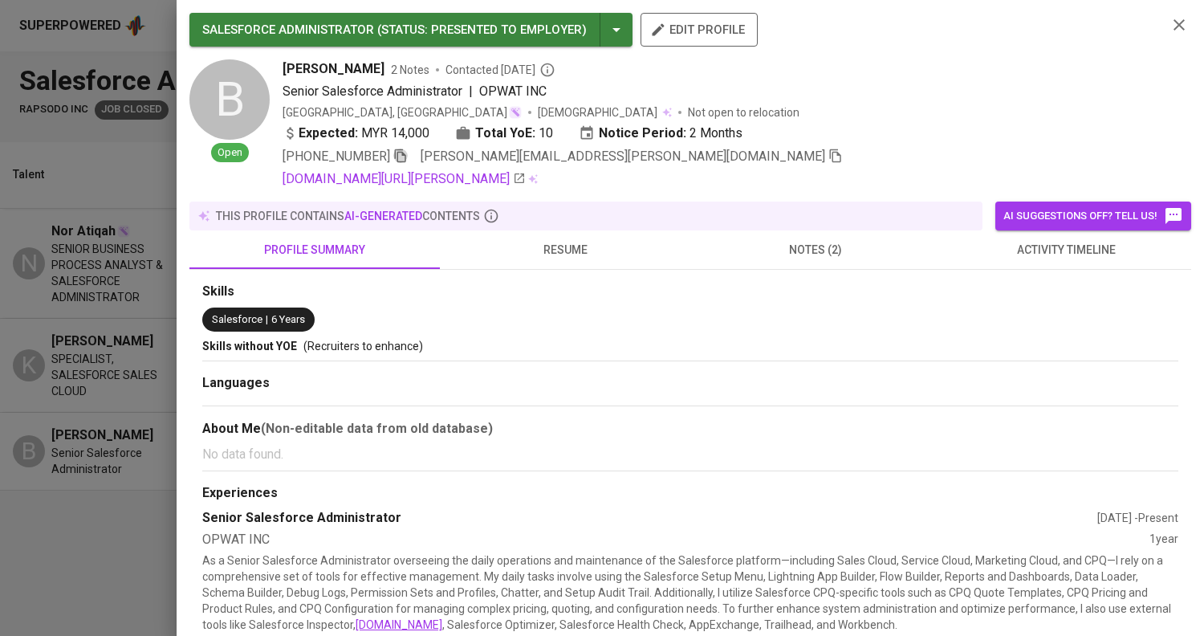
click at [395, 157] on icon "button" at bounding box center [400, 156] width 11 height 14
click at [99, 248] on div at bounding box center [602, 318] width 1204 height 636
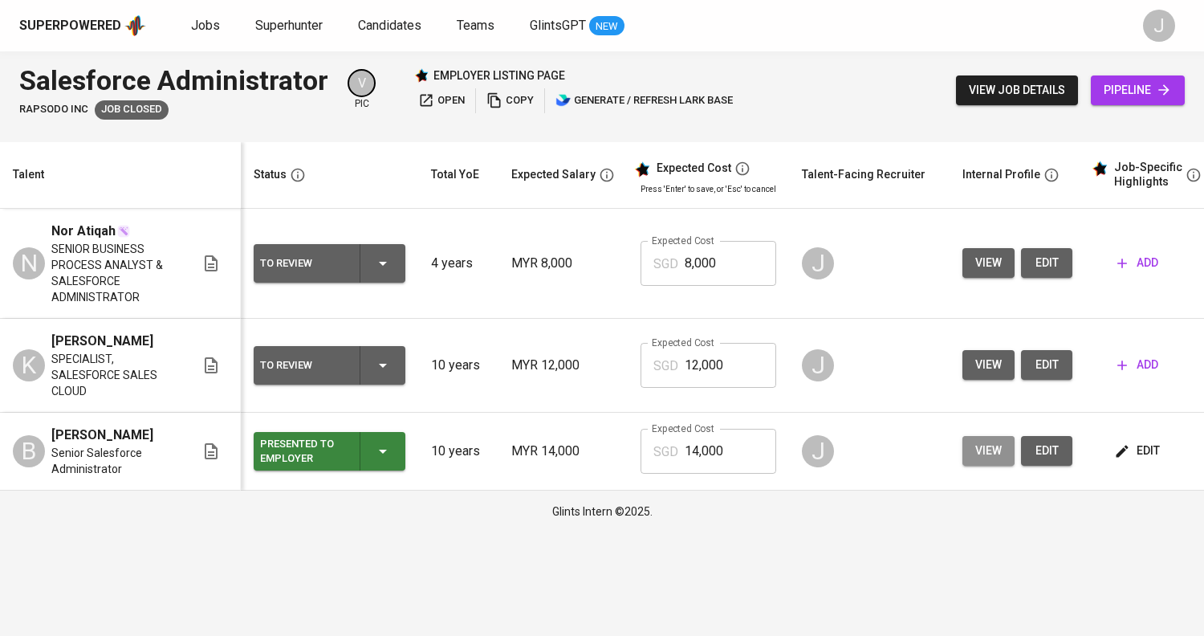
click at [978, 459] on span "view" at bounding box center [988, 451] width 26 height 20
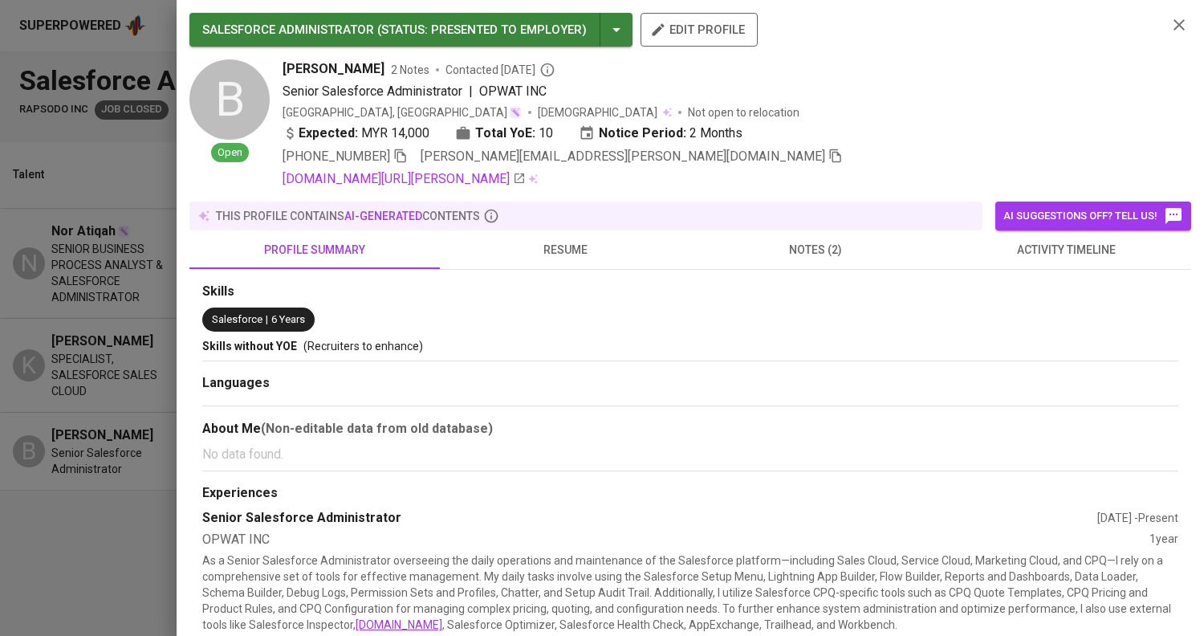
click at [830, 154] on icon "button" at bounding box center [835, 156] width 11 height 14
click at [101, 239] on div at bounding box center [602, 318] width 1204 height 636
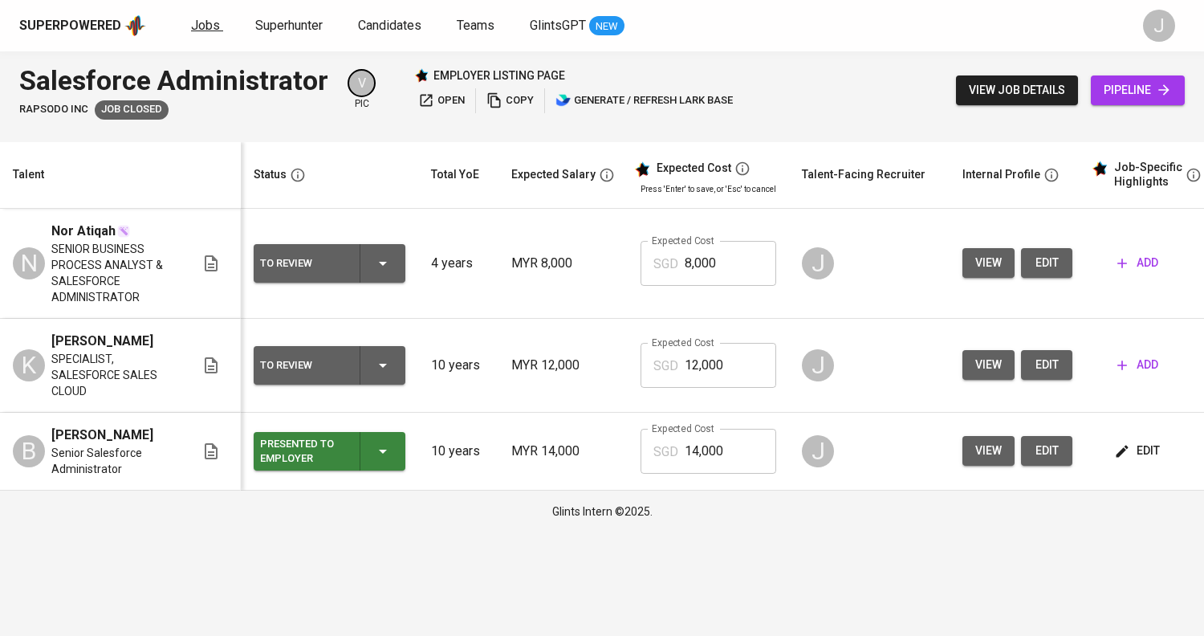
click at [203, 34] on link "Jobs" at bounding box center [207, 26] width 32 height 20
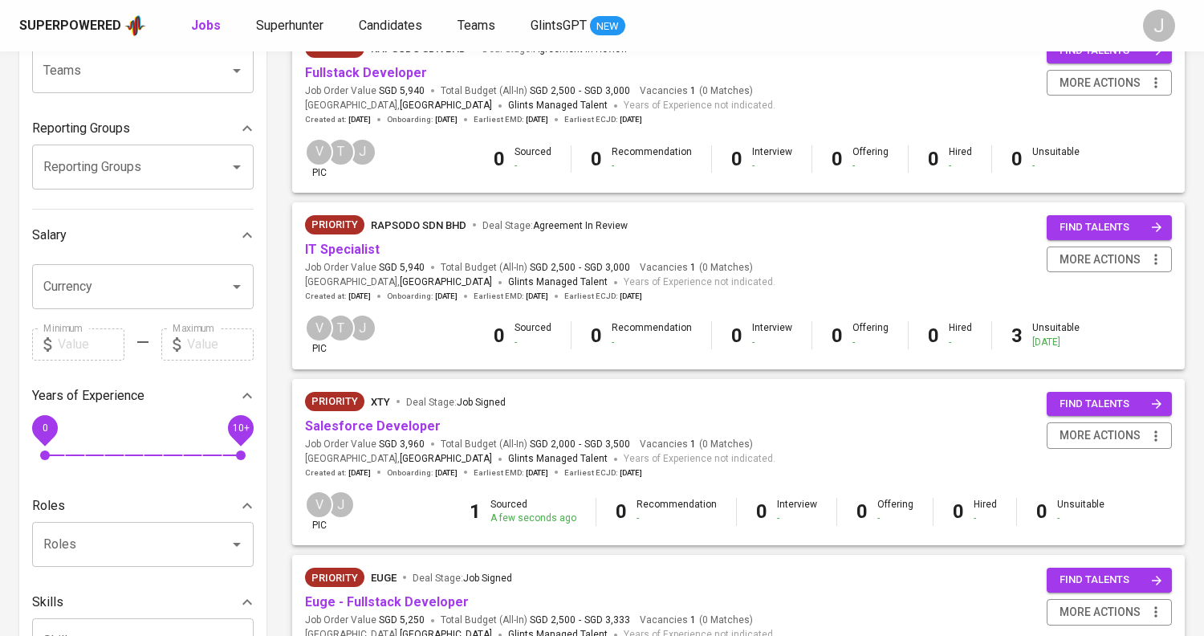
scroll to position [218, 0]
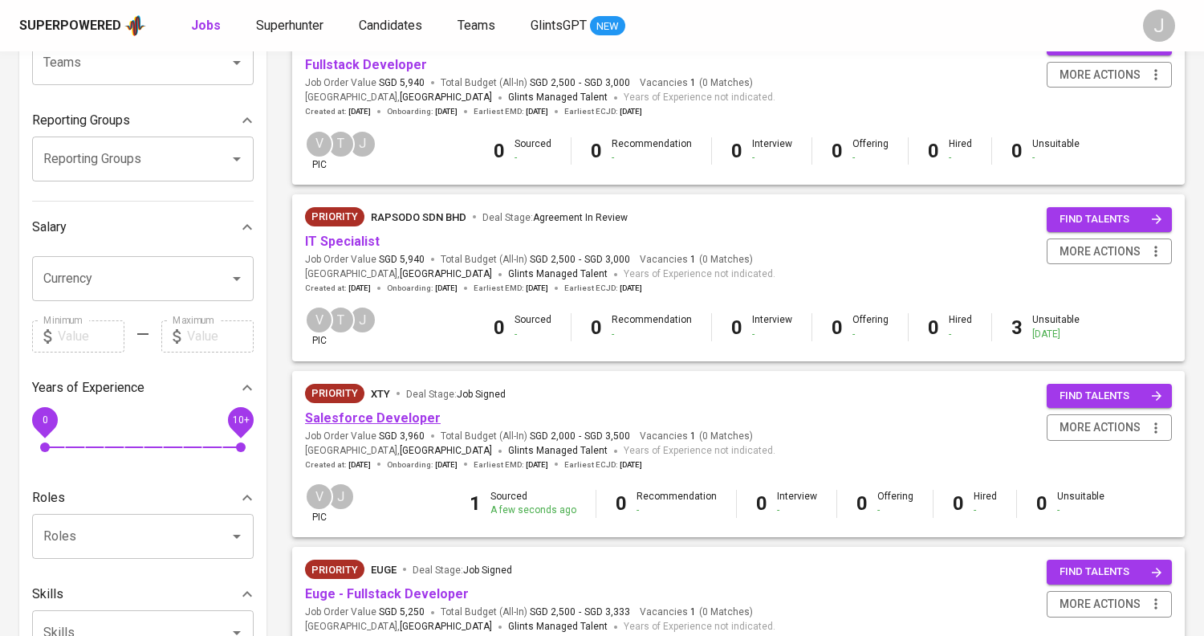
click at [361, 421] on link "Salesforce Developer" at bounding box center [373, 417] width 136 height 15
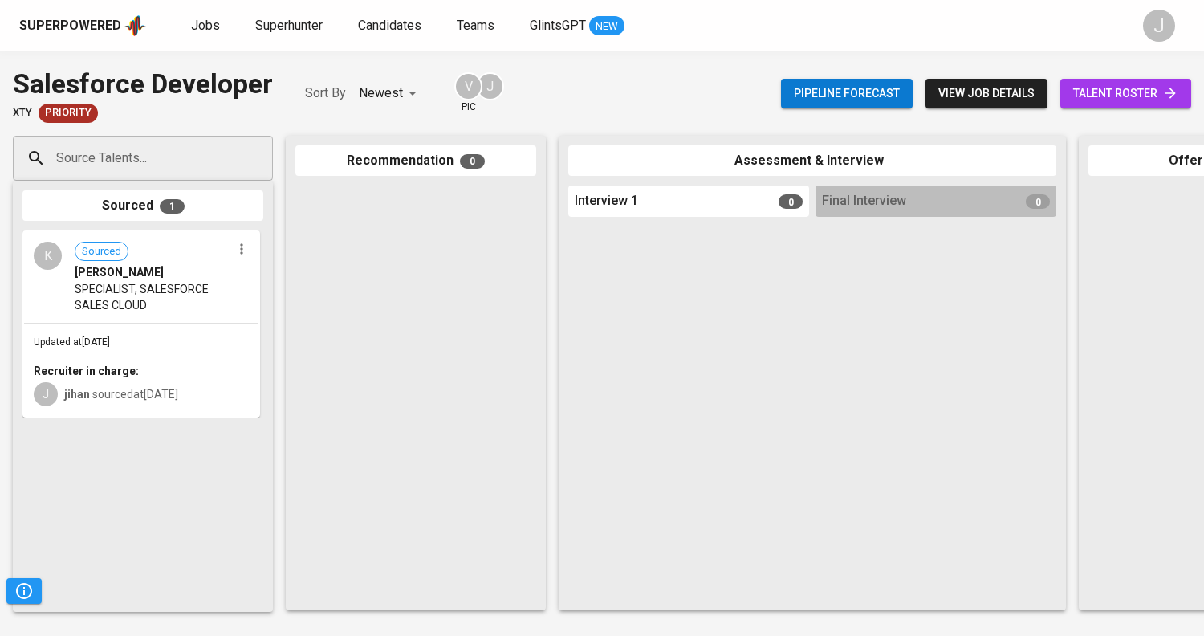
click at [114, 152] on input "Source Talents..." at bounding box center [136, 158] width 169 height 31
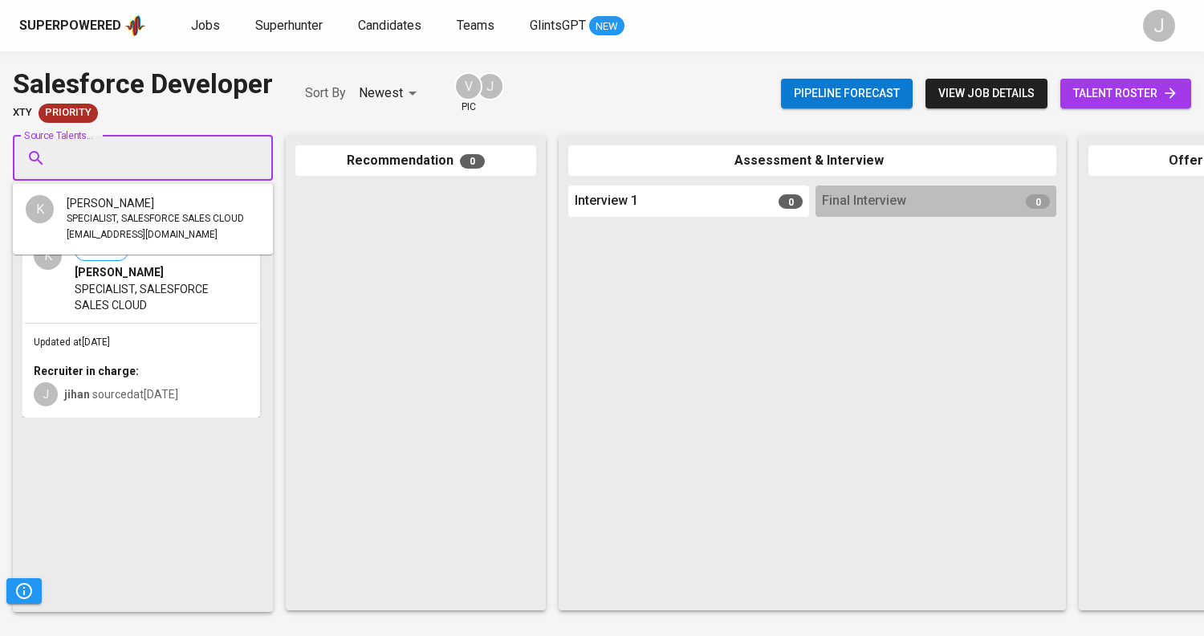
paste input "[PERSON_NAME][EMAIL_ADDRESS][PERSON_NAME][DOMAIN_NAME]"
type input "[PERSON_NAME][EMAIL_ADDRESS][PERSON_NAME][DOMAIN_NAME]"
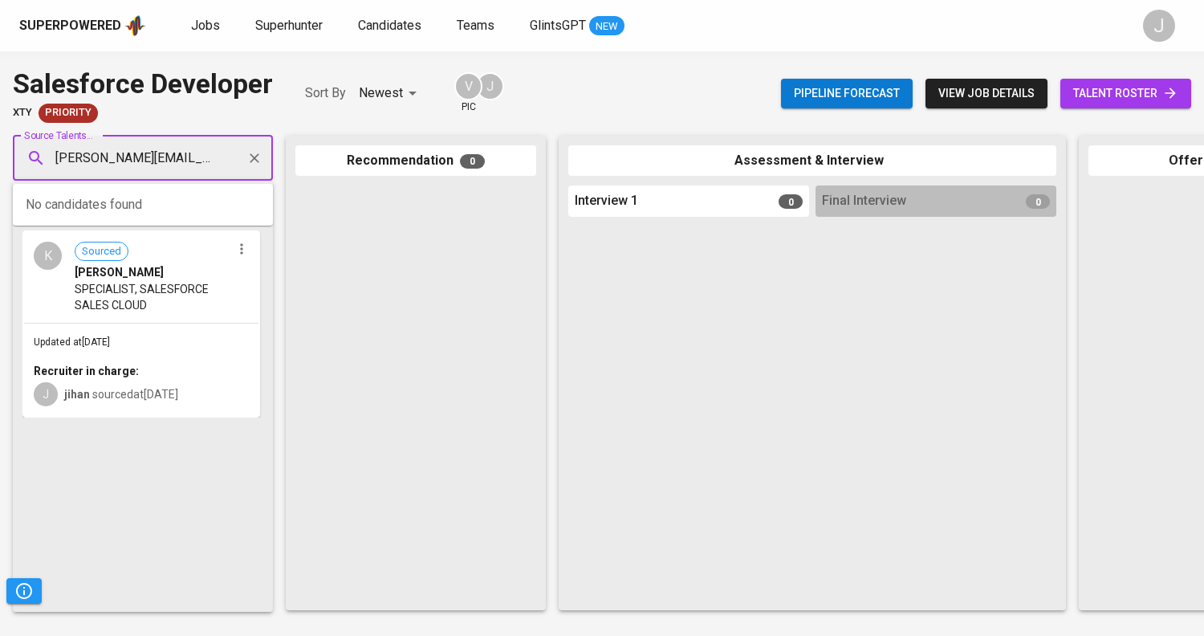
scroll to position [0, 37]
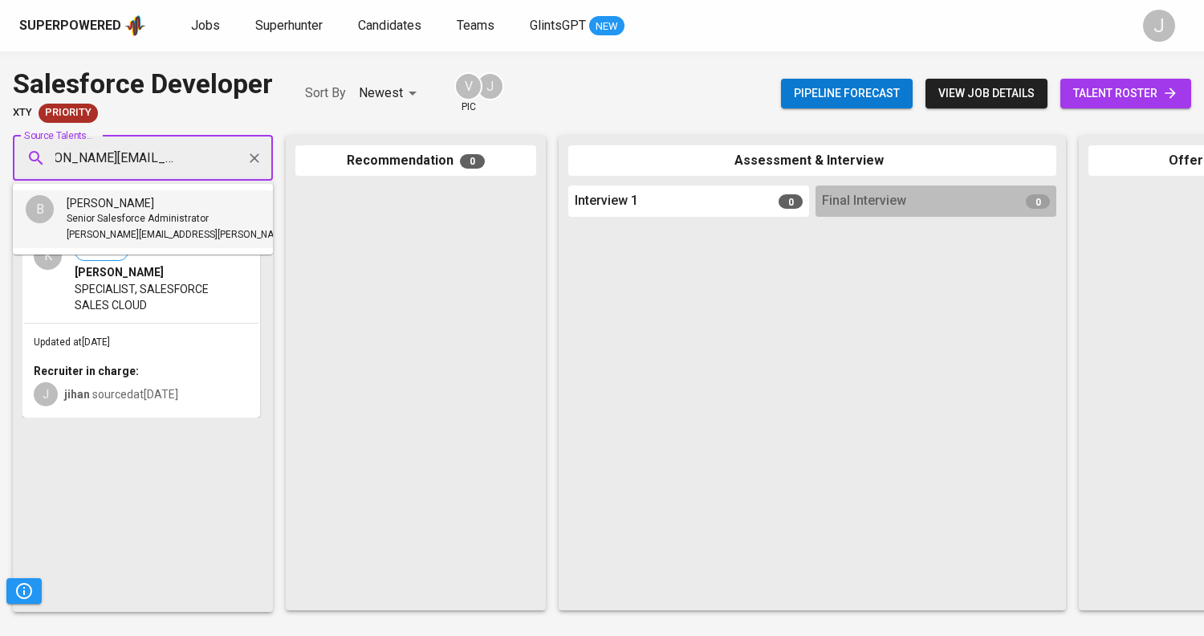
click at [154, 206] on span "[PERSON_NAME]" at bounding box center [111, 203] width 88 height 16
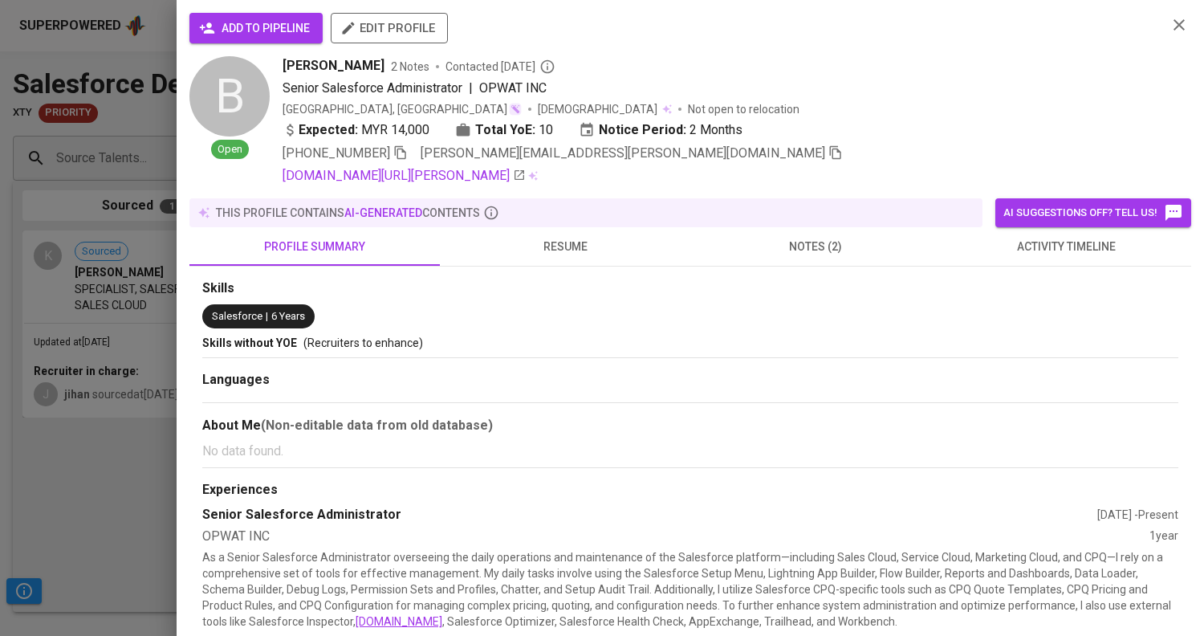
scroll to position [0, 0]
click at [267, 32] on span "add to pipeline" at bounding box center [256, 28] width 108 height 20
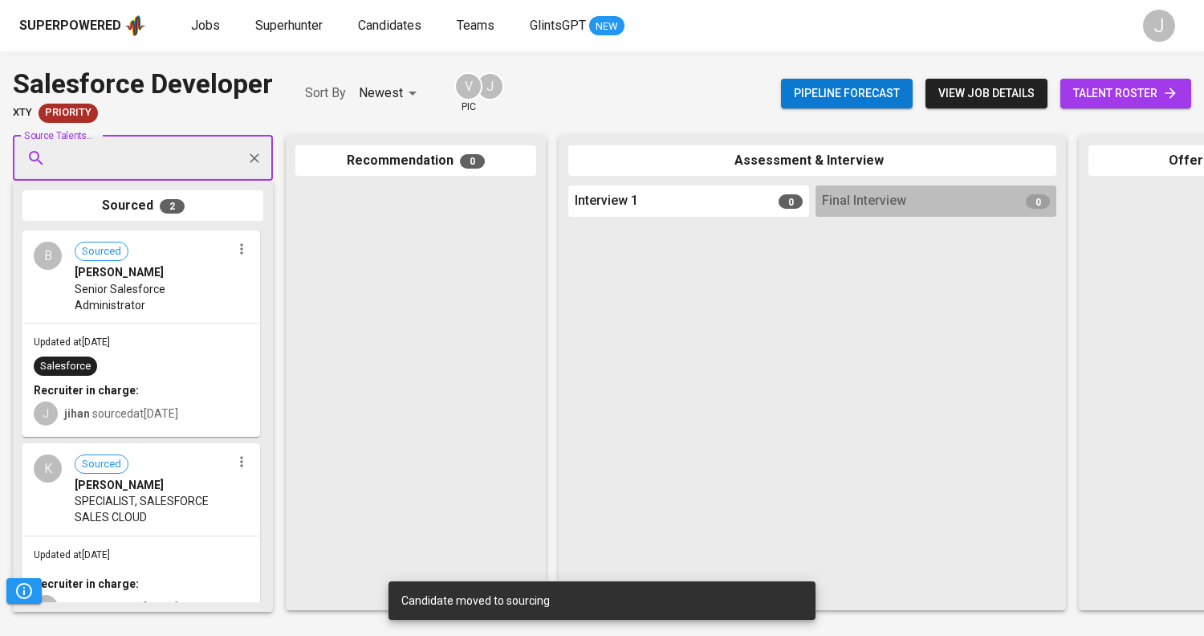
click at [174, 292] on span "Senior Salesforce Administrator" at bounding box center [153, 297] width 157 height 32
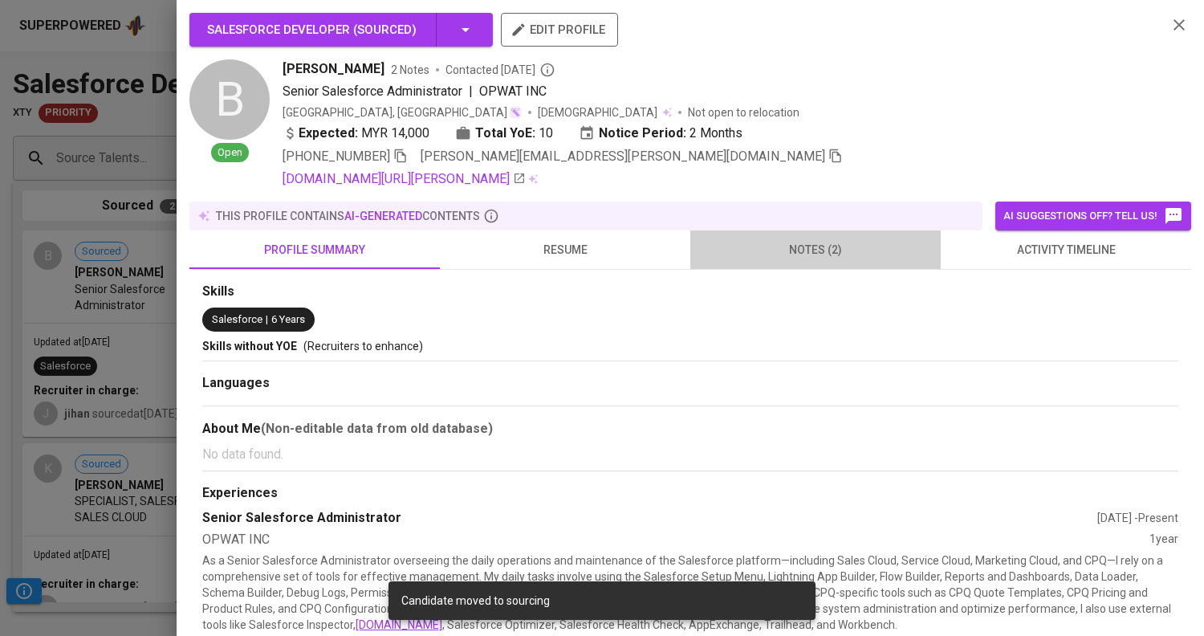
click at [812, 245] on span "notes (2)" at bounding box center [815, 250] width 231 height 20
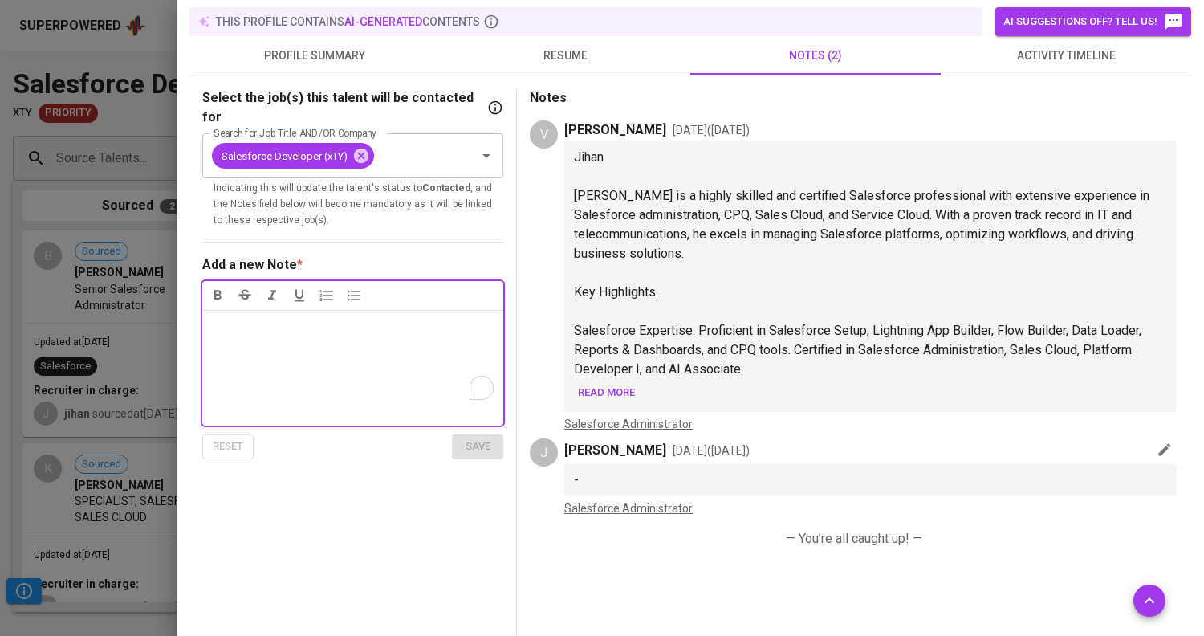
scroll to position [218, 0]
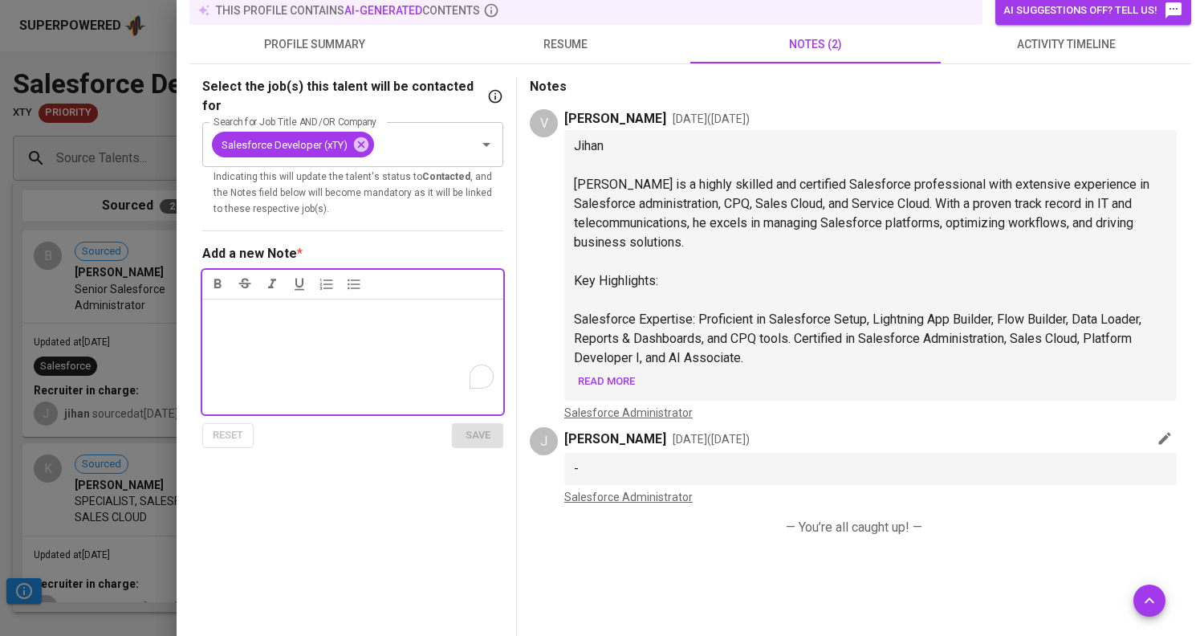
click at [98, 441] on div at bounding box center [602, 318] width 1204 height 636
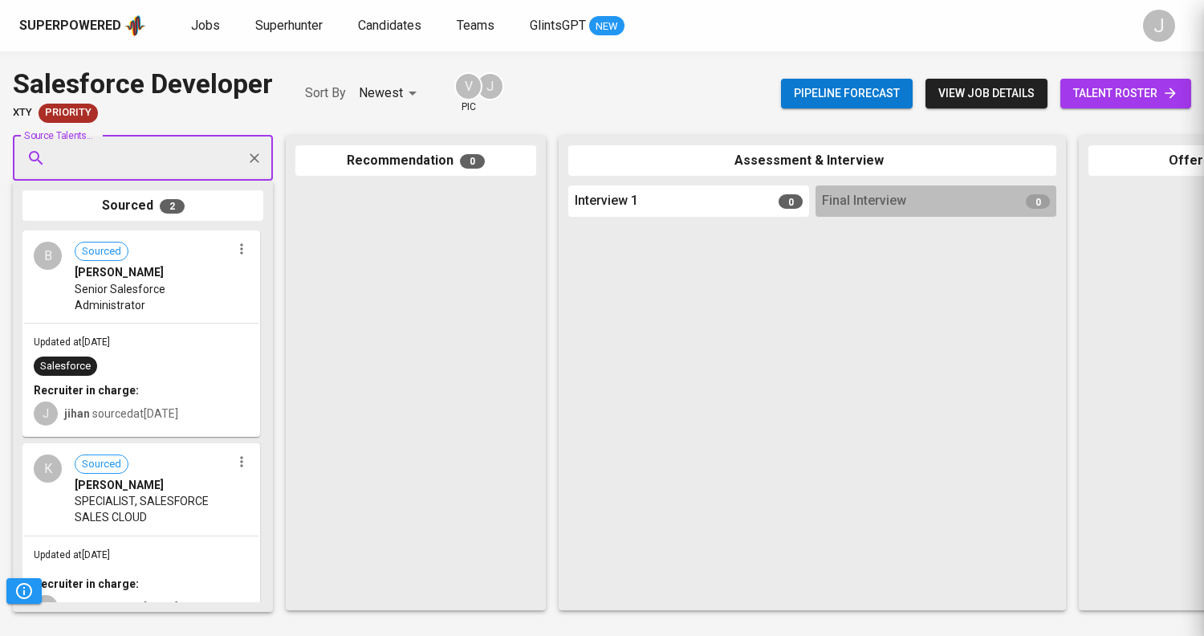
scroll to position [0, 0]
click at [191, 35] on link "Jobs" at bounding box center [207, 26] width 32 height 20
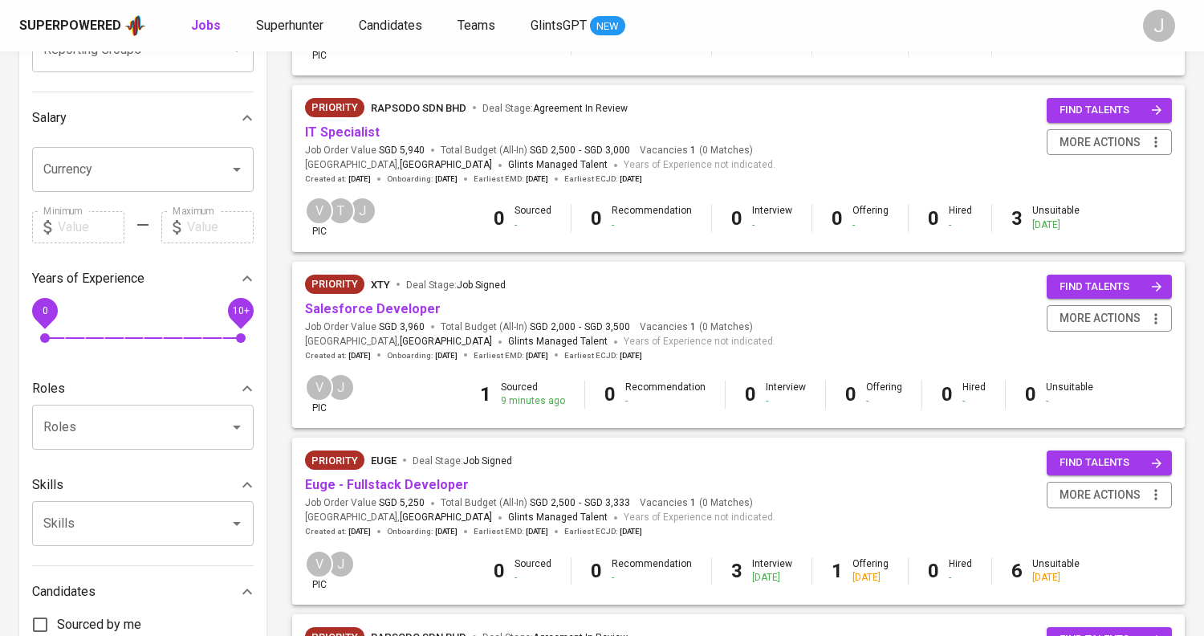
scroll to position [332, 0]
